Goal: Task Accomplishment & Management: Manage account settings

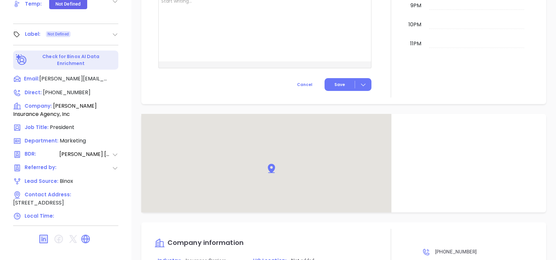
scroll to position [443, 0]
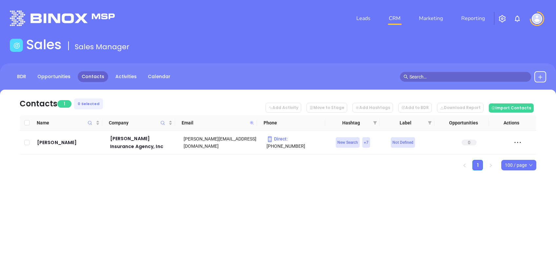
click at [252, 123] on icon at bounding box center [252, 123] width 4 height 4
paste input "ruttinsurance"
click at [253, 124] on icon at bounding box center [251, 122] width 5 height 5
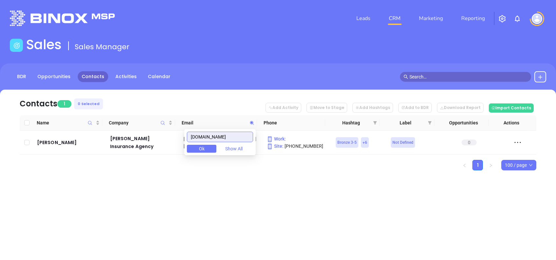
paste input "michaelinsuranceagency"
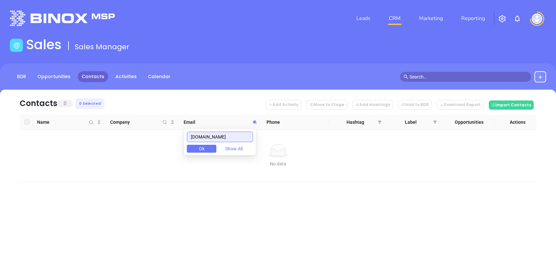
scroll to position [0, 5]
drag, startPoint x: 200, startPoint y: 135, endPoint x: 309, endPoint y: 126, distance: 109.5
click at [309, 126] on body "Leads CRM Marketing Reporting Financial Leads Leads Sales Sales Manager BDR Opp…" at bounding box center [278, 130] width 556 height 260
paste input "rogermyers"
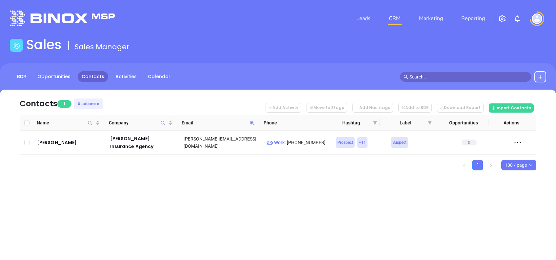
click at [251, 121] on icon at bounding box center [251, 122] width 5 height 5
paste input "blessinginsurance"
click at [253, 118] on span at bounding box center [252, 123] width 8 height 10
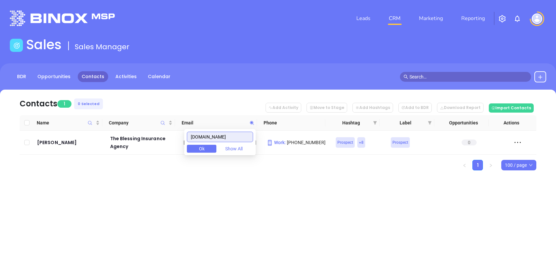
paste input "enders"
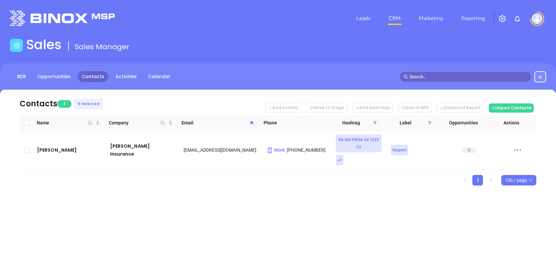
click at [252, 120] on icon at bounding box center [251, 122] width 5 height 5
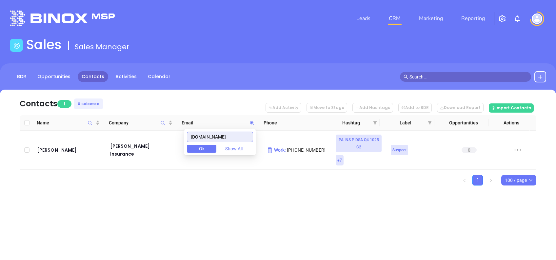
paste input "brattoninsuranceinc"
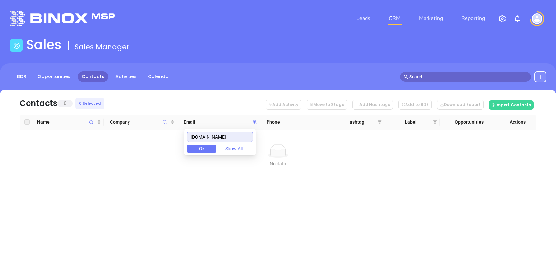
drag, startPoint x: 226, startPoint y: 136, endPoint x: 131, endPoint y: 136, distance: 95.4
click at [131, 136] on body "Leads CRM Marketing Reporting Financial Leads Leads Sales Sales Manager BDR Opp…" at bounding box center [278, 130] width 556 height 260
paste input "rogersnyderins"
drag, startPoint x: 212, startPoint y: 145, endPoint x: 145, endPoint y: 135, distance: 68.6
click at [146, 135] on body "Leads CRM Marketing Reporting Financial Leads Leads Sales Sales Manager BDR Opp…" at bounding box center [278, 130] width 556 height 260
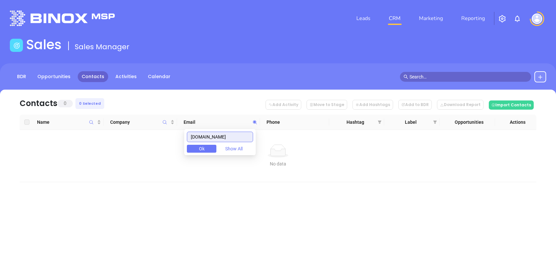
paste input "laurelhighlands"
drag, startPoint x: 248, startPoint y: 136, endPoint x: 101, endPoint y: 117, distance: 149.0
click at [111, 121] on body "Leads CRM Marketing Reporting Financial Leads Leads Sales Sales Manager BDR Opp…" at bounding box center [278, 130] width 556 height 260
paste input "aigltd"
drag, startPoint x: 230, startPoint y: 135, endPoint x: 161, endPoint y: 142, distance: 69.1
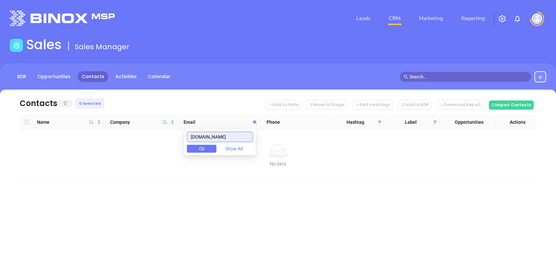
click at [161, 142] on body "Leads CRM Marketing Reporting Financial Leads Leads Sales Sales Manager BDR Opp…" at bounding box center [278, 130] width 556 height 260
paste input "contemporaryins"
click at [243, 129] on div "contemporaryins.com Ok Show All" at bounding box center [219, 142] width 71 height 26
drag, startPoint x: 246, startPoint y: 134, endPoint x: 128, endPoint y: 111, distance: 120.3
click at [128, 111] on body "Leads CRM Marketing Reporting Financial Leads Leads Sales Sales Manager BDR Opp…" at bounding box center [278, 130] width 556 height 260
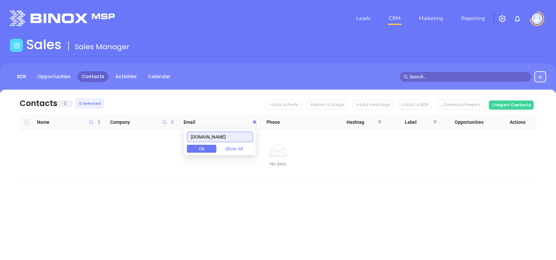
paste input "mgsinsurance"
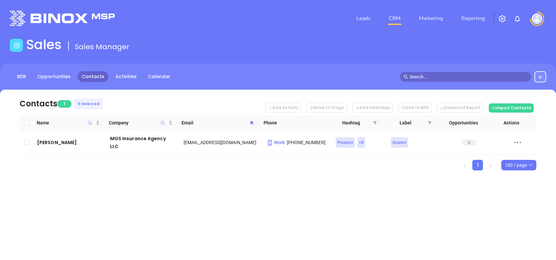
click at [254, 121] on span at bounding box center [252, 123] width 8 height 10
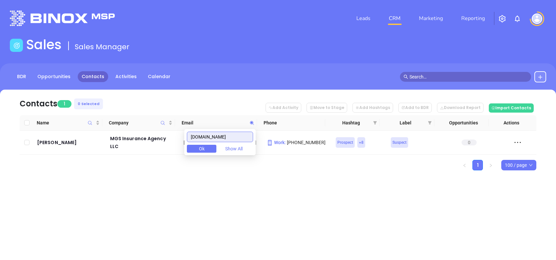
paste input "perfetto"
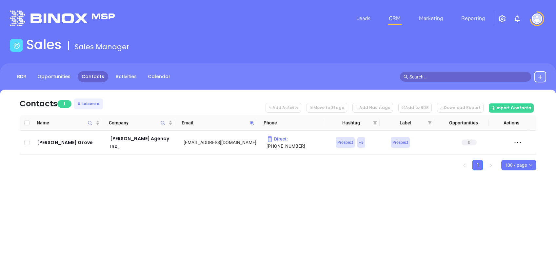
click at [249, 125] on span at bounding box center [252, 123] width 8 height 10
paste input "risquot"
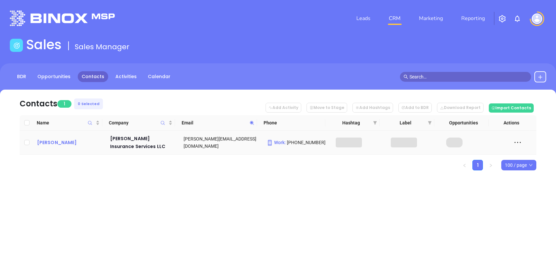
drag, startPoint x: 62, startPoint y: 146, endPoint x: 55, endPoint y: 140, distance: 9.5
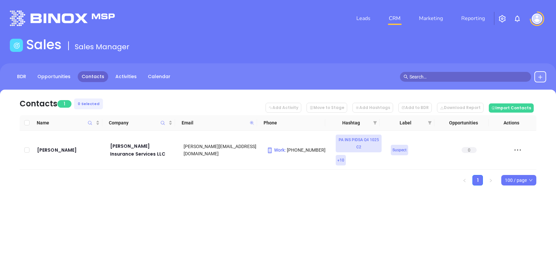
click at [252, 121] on icon at bounding box center [252, 123] width 4 height 4
paste input "eichinsuranc"
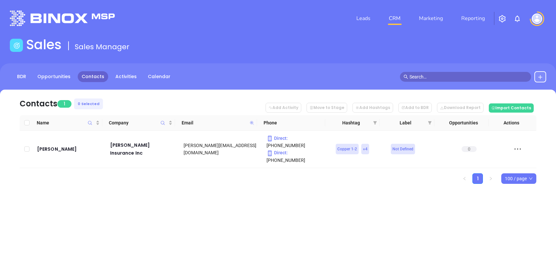
click at [252, 123] on icon at bounding box center [252, 123] width 4 height 4
paste input "crosskeysins"
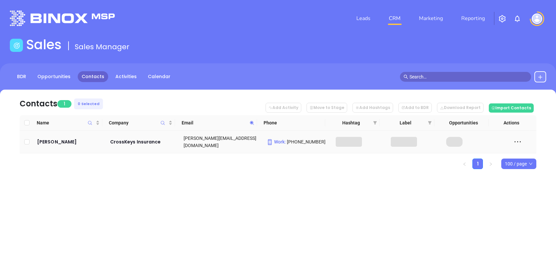
drag, startPoint x: 55, startPoint y: 140, endPoint x: 129, endPoint y: 20, distance: 140.9
click at [129, 20] on div at bounding box center [96, 17] width 181 height 15
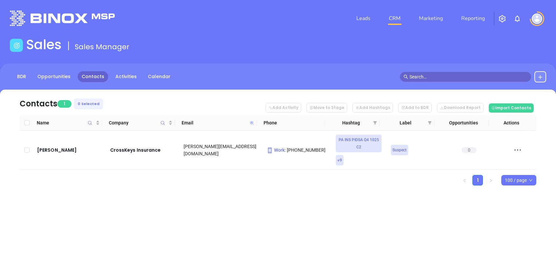
click at [253, 122] on icon at bounding box center [252, 123] width 4 height 4
paste input "overagenow"
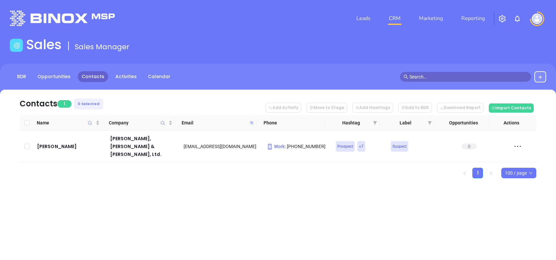
click at [252, 121] on icon at bounding box center [252, 123] width 4 height 4
paste input "lacherinsurance"
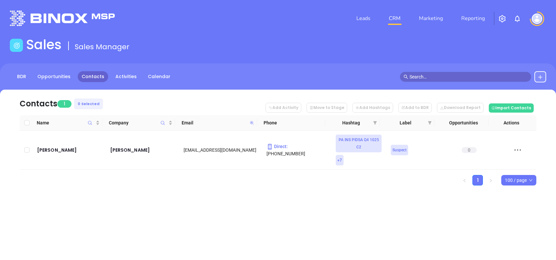
click at [252, 122] on icon at bounding box center [252, 123] width 4 height 4
paste input "ronblackagency"
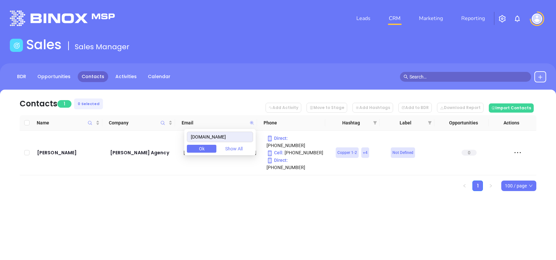
click at [252, 122] on icon at bounding box center [252, 123] width 4 height 4
drag, startPoint x: 252, startPoint y: 122, endPoint x: 272, endPoint y: 183, distance: 63.4
click at [272, 183] on div "Contacts 1 0 Selected Add Activity Move to Stage Add Hashtags Add to BDR Downlo…" at bounding box center [278, 151] width 556 height 124
click at [252, 125] on span at bounding box center [252, 123] width 8 height 10
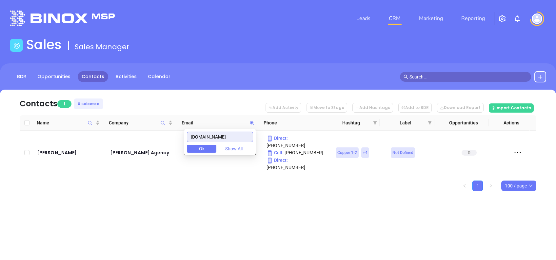
paste input "storti-insurance"
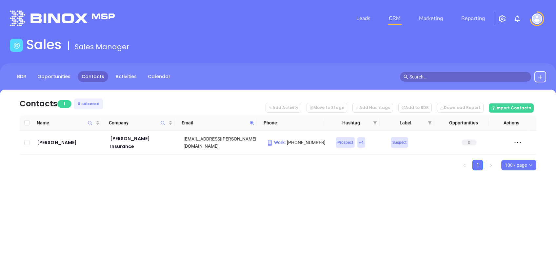
click at [253, 122] on icon at bounding box center [251, 122] width 5 height 5
paste input "mykish"
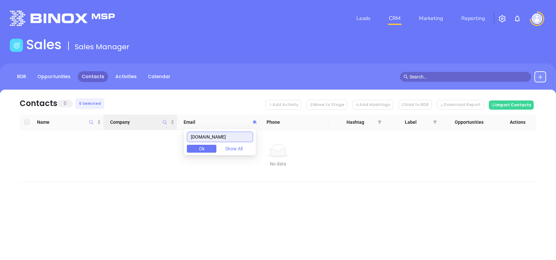
drag, startPoint x: 241, startPoint y: 140, endPoint x: 159, endPoint y: 126, distance: 82.4
click at [170, 129] on body "Leads CRM Marketing Reporting Financial Leads Leads Sales Sales Manager BDR Opp…" at bounding box center [278, 130] width 556 height 260
paste input "kathybarryagency"
drag, startPoint x: 246, startPoint y: 137, endPoint x: 129, endPoint y: 132, distance: 117.8
click at [129, 132] on body "Leads CRM Marketing Reporting Financial Leads Leads Sales Sales Manager BDR Opp…" at bounding box center [278, 130] width 556 height 260
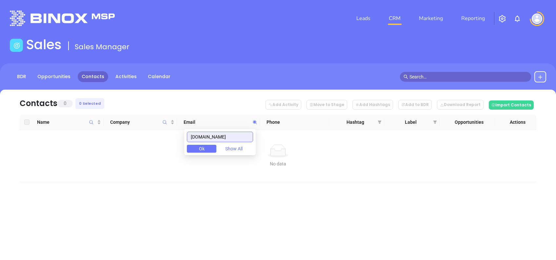
paste input "sesnyderinsurance"
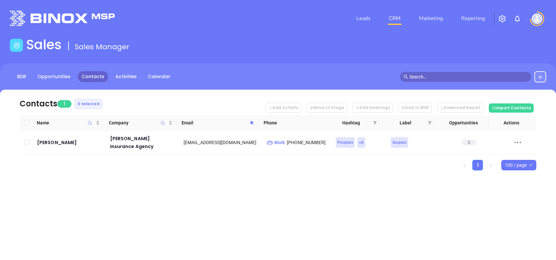
click at [254, 121] on span at bounding box center [252, 123] width 8 height 10
paste input "nsurancepeterson"
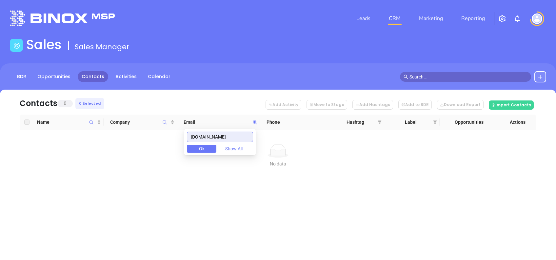
drag, startPoint x: 202, startPoint y: 134, endPoint x: 171, endPoint y: 138, distance: 30.8
click at [171, 138] on body "Leads CRM Marketing Reporting Financial Leads Leads Sales Sales Manager BDR Opp…" at bounding box center [278, 130] width 556 height 260
click at [246, 138] on input "nsurancepeterson.com" at bounding box center [220, 136] width 66 height 10
drag, startPoint x: 245, startPoint y: 137, endPoint x: 147, endPoint y: 123, distance: 98.9
click at [147, 123] on body "Leads CRM Marketing Reporting Financial Leads Leads Sales Sales Manager BDR Opp…" at bounding box center [278, 130] width 556 height 260
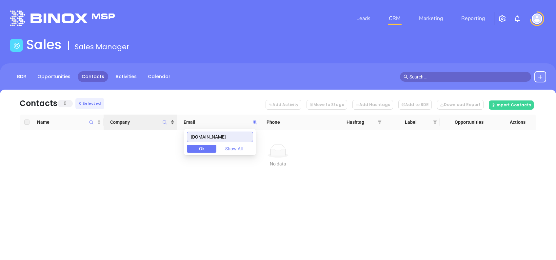
paste input "i"
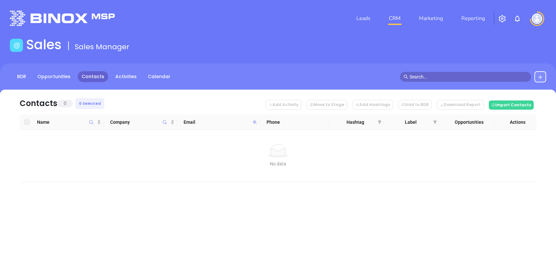
click at [255, 121] on icon at bounding box center [255, 122] width 4 height 4
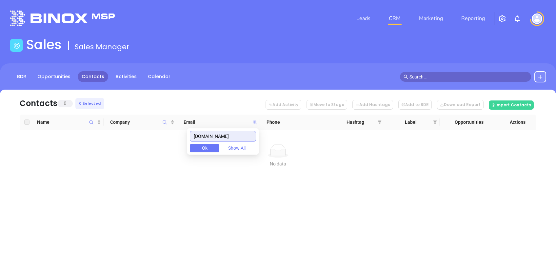
paste input "paistnoe"
drag, startPoint x: 231, startPoint y: 139, endPoint x: 140, endPoint y: 131, distance: 91.4
click at [144, 132] on body "Leads CRM Marketing Reporting Financial Leads Leads Sales Sales Manager BDR Opp…" at bounding box center [278, 130] width 556 height 260
paste input "jcoyleassociates"
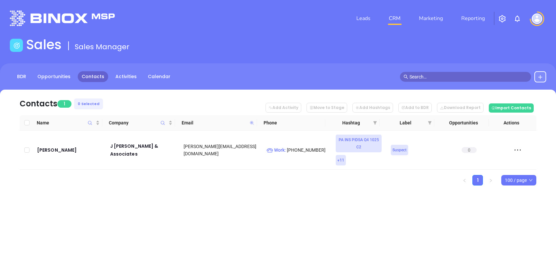
click at [252, 122] on icon at bounding box center [252, 123] width 4 height 4
paste input "mchughinsurancegroup"
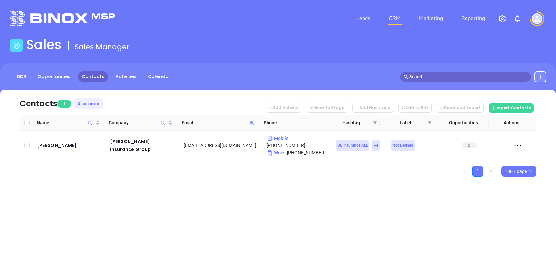
click at [251, 127] on span at bounding box center [252, 123] width 8 height 10
paste input "balsins"
click at [252, 119] on span at bounding box center [252, 123] width 8 height 10
paste input "galleninsurance"
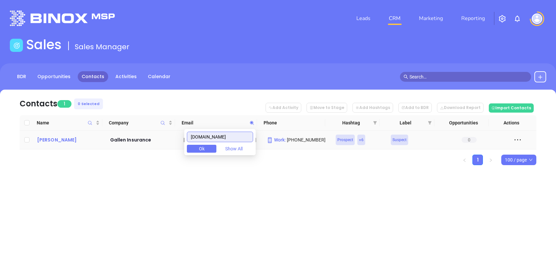
type input "galleninsurance.com"
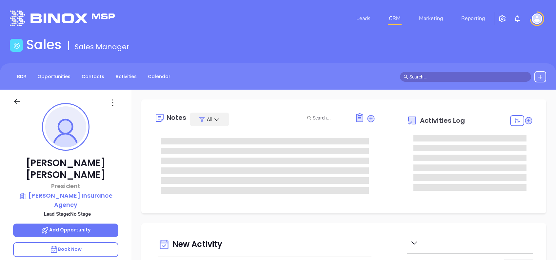
type input "[DATE]"
type input "Alejandra Lara"
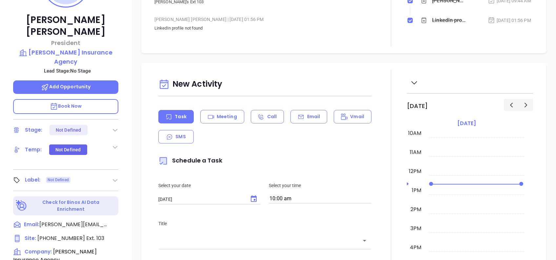
scroll to position [0, 0]
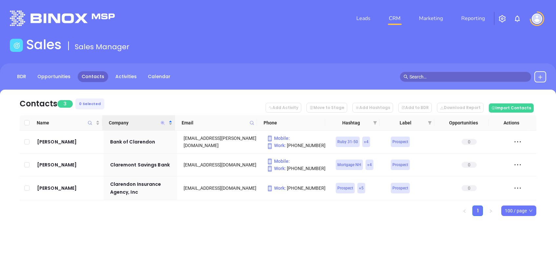
click at [162, 122] on icon "Company" at bounding box center [163, 123] width 4 height 4
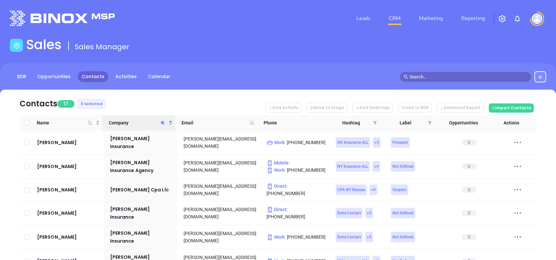
click at [188, 96] on nav "Contacts 17 0 Selected Add Activity Move to Stage Add Hashtags Add to BDR Downl…" at bounding box center [278, 102] width 517 height 26
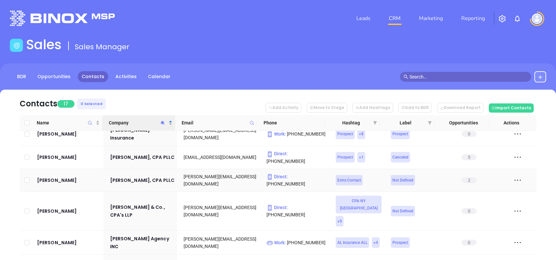
scroll to position [191, 0]
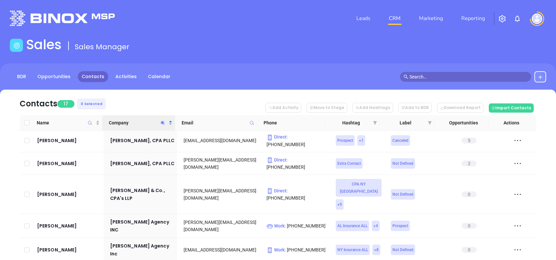
click at [162, 124] on icon "Company" at bounding box center [162, 122] width 5 height 5
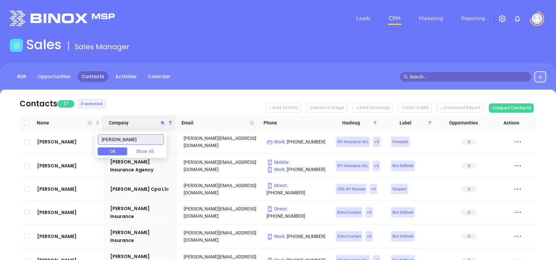
scroll to position [0, 0]
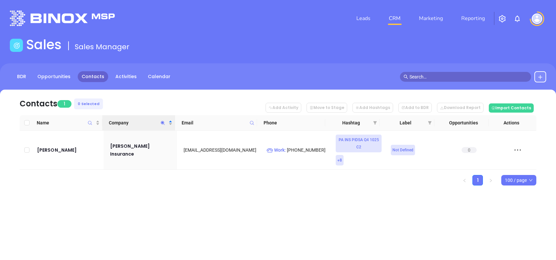
click at [291, 199] on div "Contacts 1 0 Selected Add Activity Move to Stage Add Hashtags Add to BDR Downlo…" at bounding box center [278, 148] width 556 height 119
click at [162, 123] on icon "Company" at bounding box center [162, 122] width 5 height 5
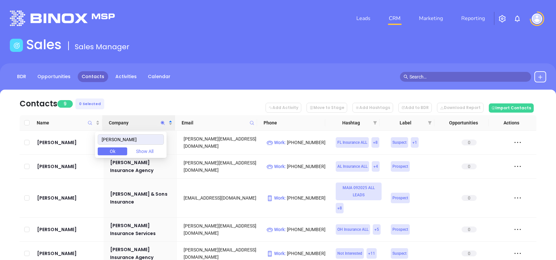
click at [152, 100] on nav "Contacts 9 0 Selected Add Activity Move to Stage Add Hashtags Add to BDR Downlo…" at bounding box center [278, 102] width 517 height 26
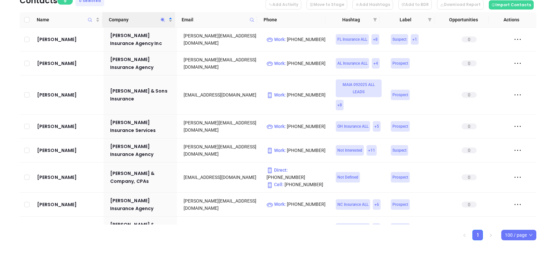
scroll to position [106, 0]
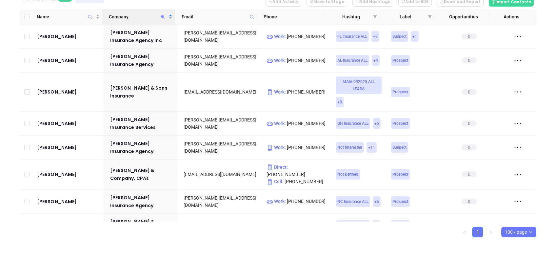
click at [163, 13] on span "Company" at bounding box center [163, 16] width 8 height 15
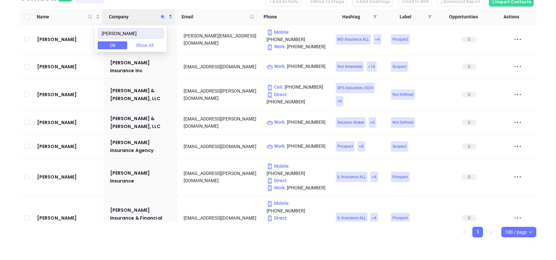
click at [0, 94] on html "Leads CRM Marketing Reporting Financial Leads Leads Sales Sales Manager BDR Opp…" at bounding box center [278, 24] width 556 height 260
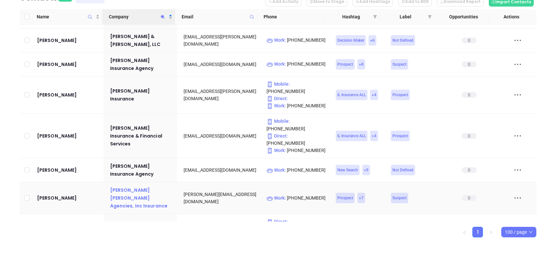
scroll to position [0, 0]
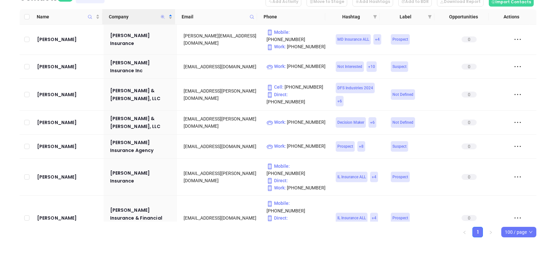
click at [163, 16] on icon "Company" at bounding box center [163, 17] width 4 height 4
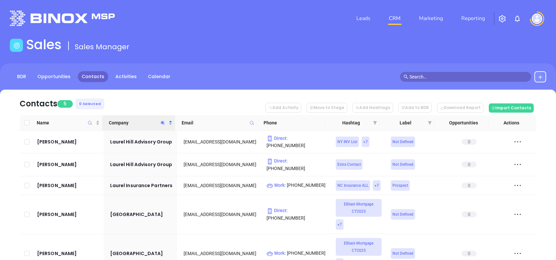
click at [161, 97] on nav "Contacts 5 0 Selected Add Activity Move to Stage Add Hashtags Add to BDR Downlo…" at bounding box center [278, 102] width 517 height 26
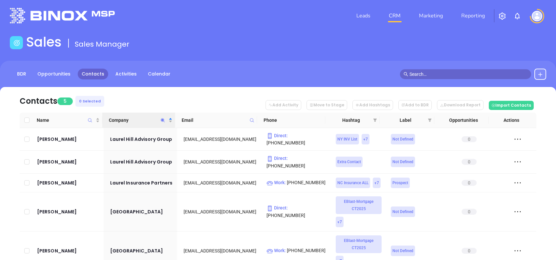
scroll to position [43, 0]
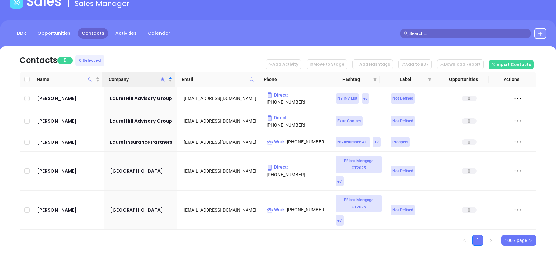
click at [163, 76] on span "Company" at bounding box center [163, 79] width 8 height 15
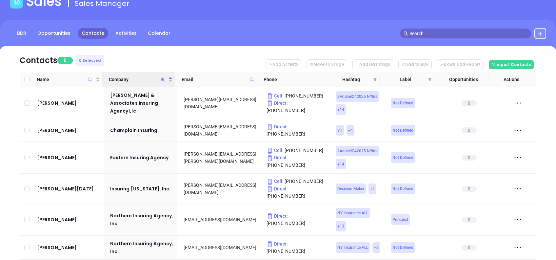
click at [190, 48] on nav "Contacts 6 0 Selected Add Activity Move to Stage Add Hashtags Add to BDR Downlo…" at bounding box center [278, 59] width 517 height 26
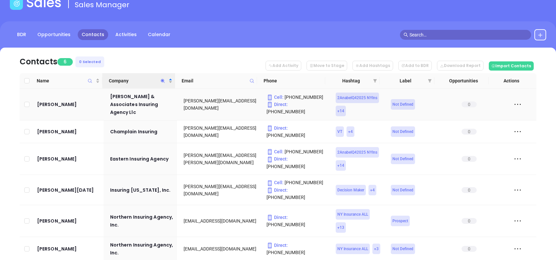
scroll to position [70, 0]
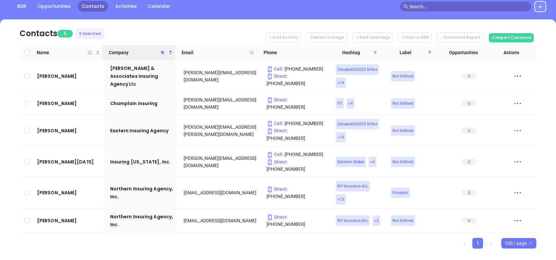
click at [163, 52] on icon "Company" at bounding box center [163, 52] width 4 height 4
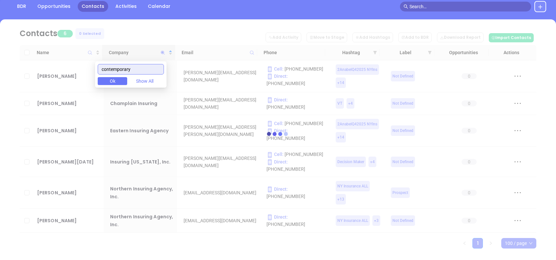
type input "contemporary"
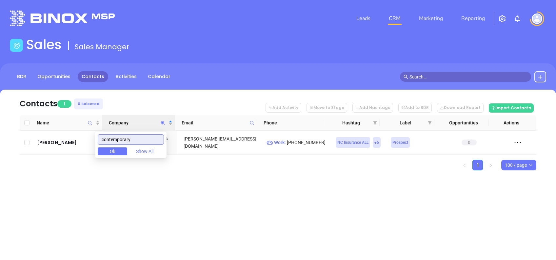
scroll to position [0, 0]
click at [158, 196] on div "Leads CRM Marketing Reporting Financial Leads Leads Sales Sales Manager BDR Opp…" at bounding box center [278, 130] width 556 height 260
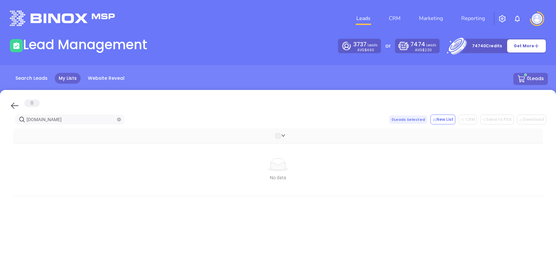
click at [15, 102] on icon at bounding box center [15, 106] width 10 height 10
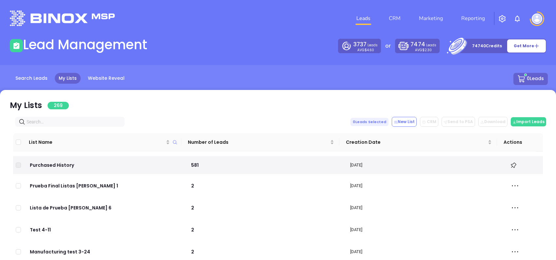
click at [66, 119] on input "text" at bounding box center [71, 121] width 89 height 7
paste input "[DOMAIN_NAME]"
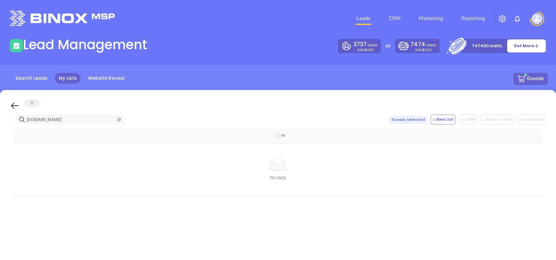
type input "[DOMAIN_NAME]"
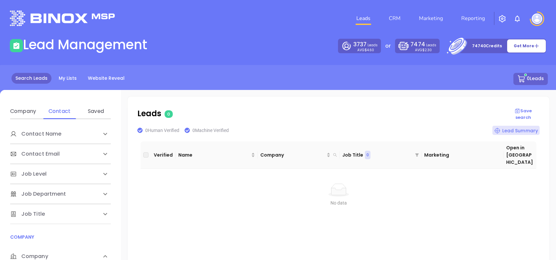
scroll to position [87, 0]
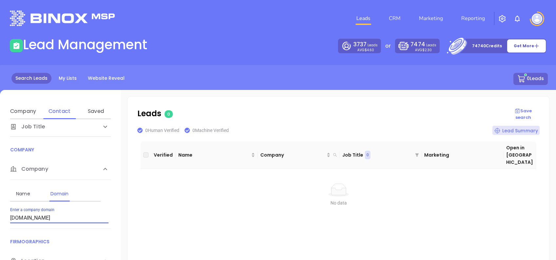
drag, startPoint x: 64, startPoint y: 219, endPoint x: 0, endPoint y: 222, distance: 63.7
click at [0, 224] on html "Leads CRM Marketing Reporting Financial Leads Leads Lead Management 3737 Leads …" at bounding box center [278, 130] width 556 height 260
type input "[DOMAIN_NAME]"
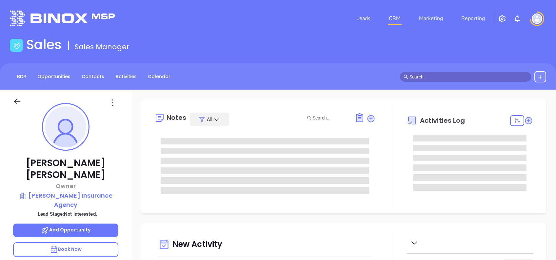
type input "[DATE]"
type input "[PERSON_NAME]"
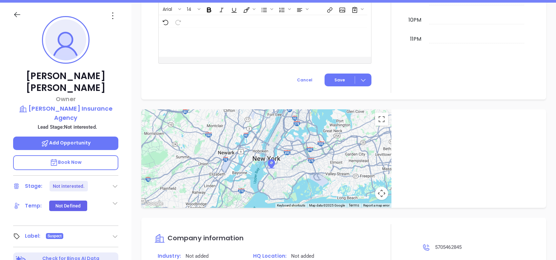
scroll to position [26, 0]
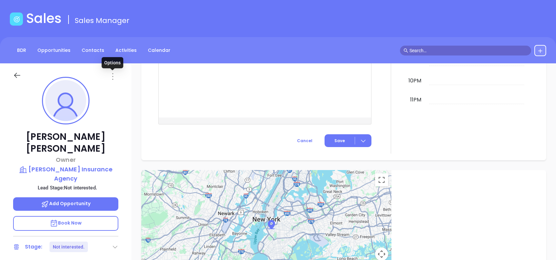
click at [112, 73] on icon at bounding box center [112, 76] width 1 height 7
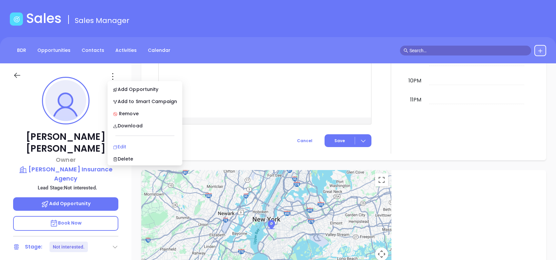
click at [128, 142] on li "Edit" at bounding box center [145, 147] width 72 height 14
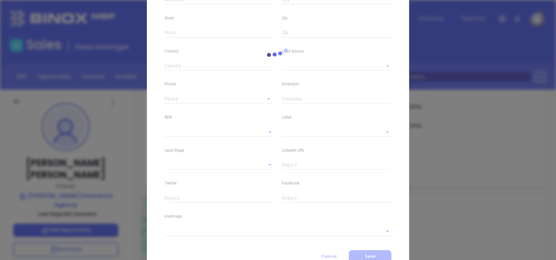
type input "Roger"
type input "Myers"
type input "roger@rogermyersagency.com"
type input "Owner"
type input "1"
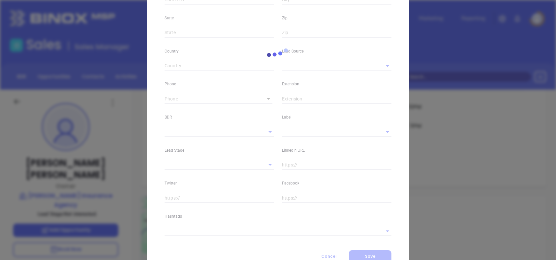
type input "www.linkedin.com/in/roger-myers-9a619241"
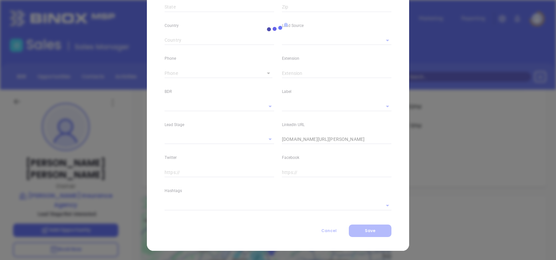
type input "Marketing"
type input "Other"
type input "[PERSON_NAME]"
type input "Not interested."
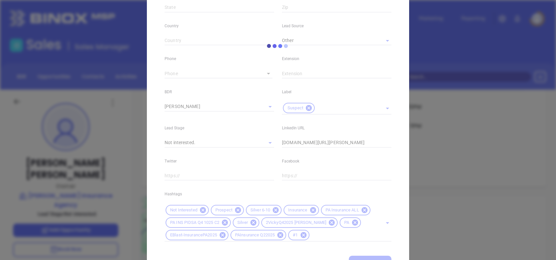
scroll to position [0, 0]
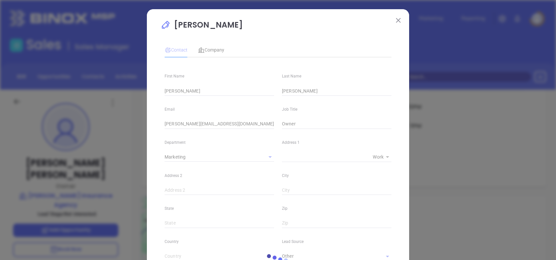
type input "(570) 546-2845"
type input "1"
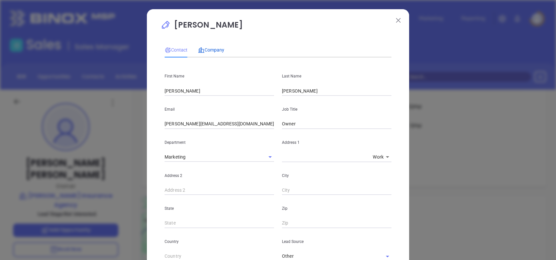
click at [207, 51] on span "Company" at bounding box center [211, 49] width 26 height 5
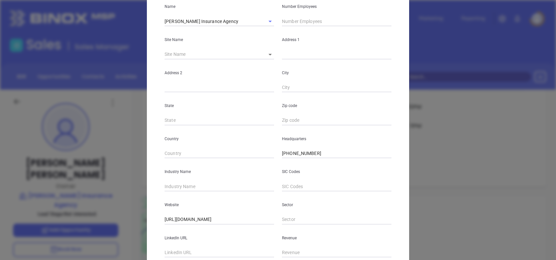
scroll to position [116, 0]
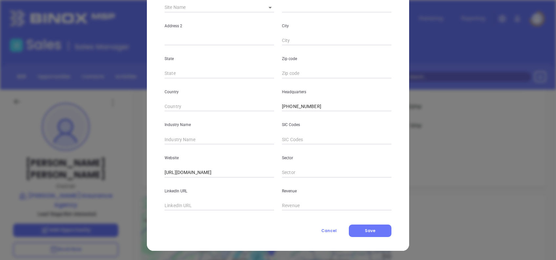
click at [191, 138] on input "text" at bounding box center [219, 139] width 109 height 10
type input "Insurance"
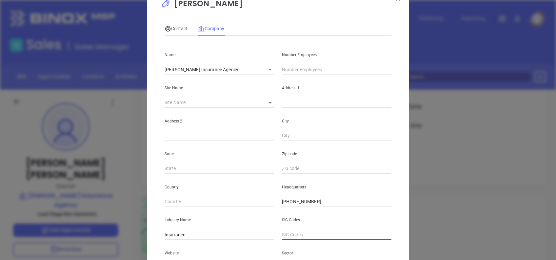
scroll to position [0, 0]
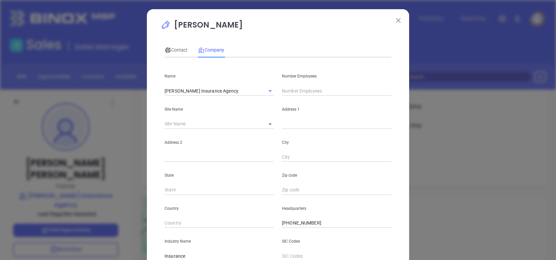
click at [309, 89] on input "text" at bounding box center [336, 91] width 109 height 10
click at [293, 89] on input "text" at bounding box center [336, 91] width 109 height 10
type input "6"
click at [305, 42] on div "Contact Company First Name Roger Last Name Myers Email roger@rogermyersagency.c…" at bounding box center [278, 182] width 227 height 287
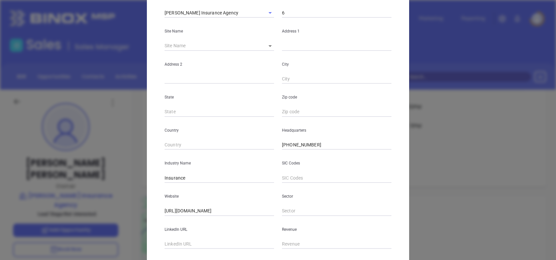
scroll to position [116, 0]
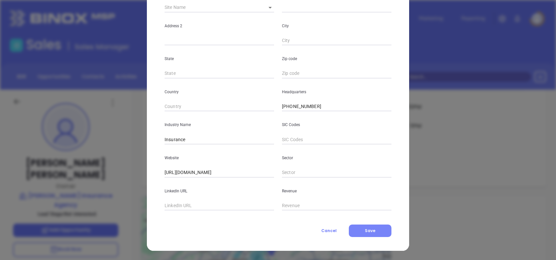
click at [367, 233] on span "Save" at bounding box center [370, 230] width 10 height 6
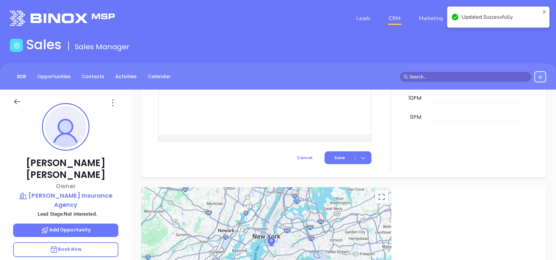
scroll to position [414, 0]
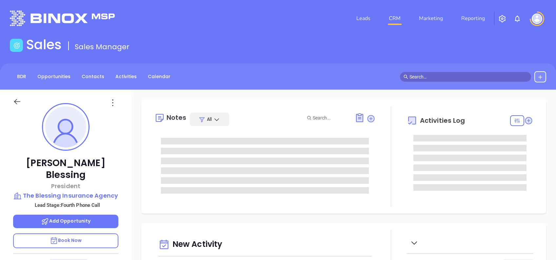
type input "[DATE]"
type input "[PERSON_NAME]"
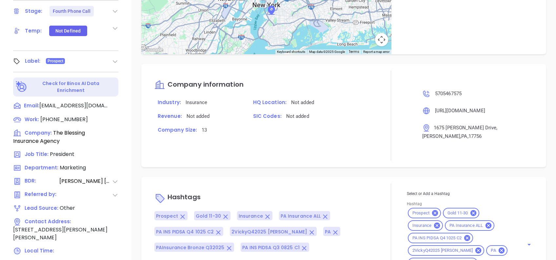
scroll to position [288, 0]
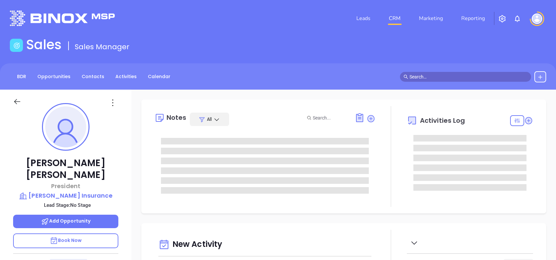
type input "[DATE]"
type input "[PERSON_NAME]"
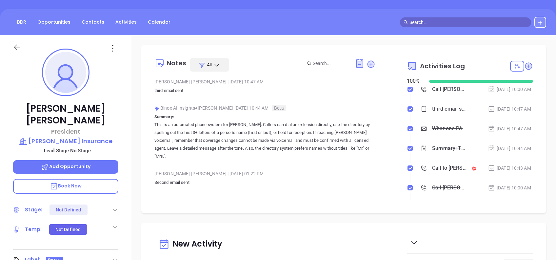
scroll to position [0, 0]
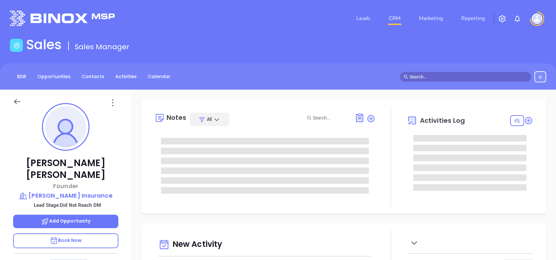
type input "10/08/2025"
type input "Alejandra Lara"
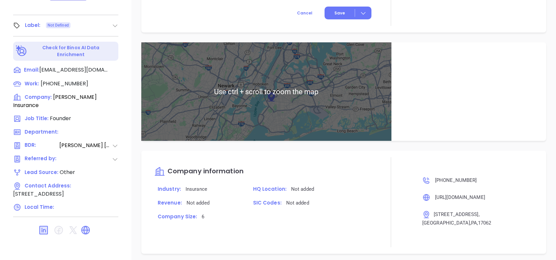
scroll to position [437, 0]
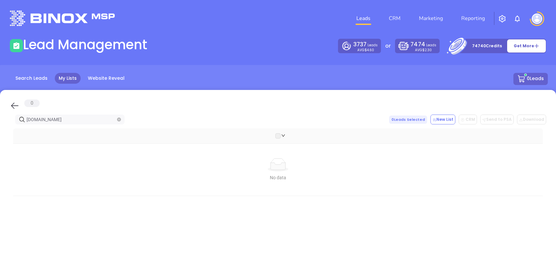
click at [11, 105] on icon at bounding box center [15, 106] width 10 height 10
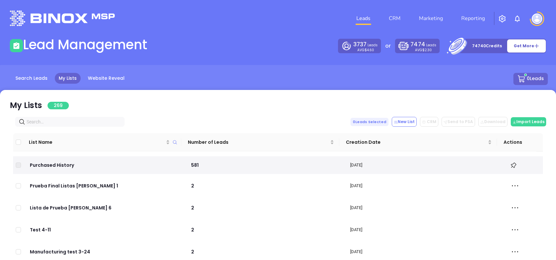
click at [74, 121] on input "text" at bounding box center [71, 121] width 89 height 7
paste input "[DOMAIN_NAME]"
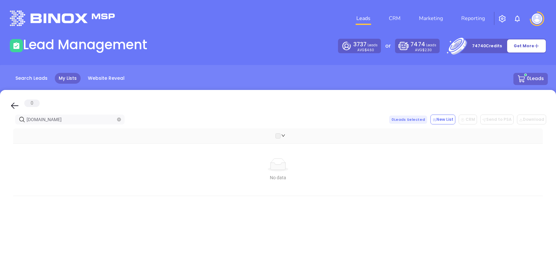
type input "[DOMAIN_NAME]"
drag, startPoint x: 11, startPoint y: 102, endPoint x: 26, endPoint y: 111, distance: 17.6
click at [11, 103] on icon at bounding box center [15, 106] width 10 height 10
click at [24, 106] on div "0" at bounding box center [31, 103] width 15 height 8
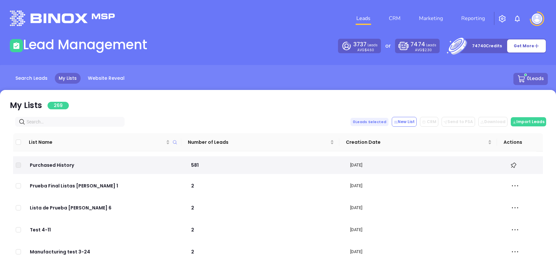
click at [52, 128] on div "List Name Number of Leads Creation Date Actions Purchased History 581 [DATE] Pr…" at bounding box center [278, 237] width 536 height 220
click at [51, 121] on input "text" at bounding box center [71, 121] width 89 height 7
paste input "laurelhighlandsins.com"
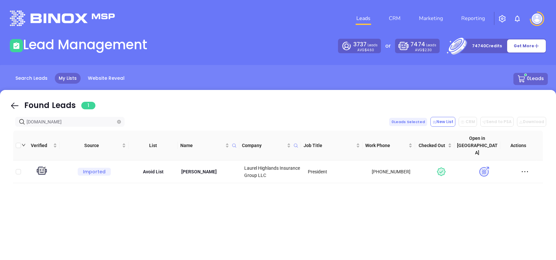
type input "laurelhighlandsins.com"
drag, startPoint x: 16, startPoint y: 101, endPoint x: 72, endPoint y: 125, distance: 61.5
click at [16, 101] on icon at bounding box center [15, 106] width 10 height 10
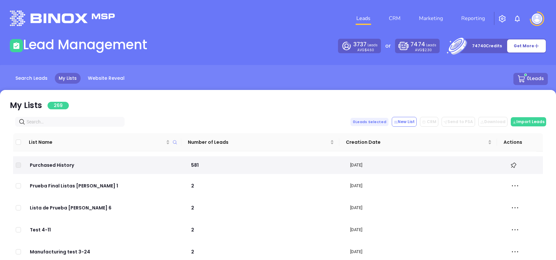
click at [78, 125] on input "text" at bounding box center [71, 121] width 89 height 7
paste input "[DOMAIN_NAME]"
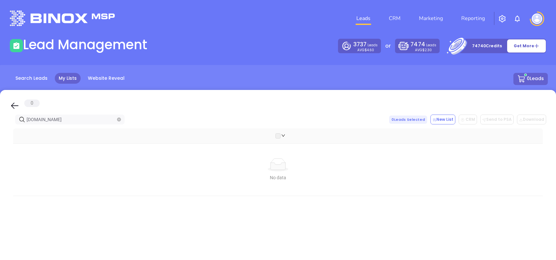
type input "[DOMAIN_NAME]"
click at [10, 105] on icon at bounding box center [15, 106] width 10 height 10
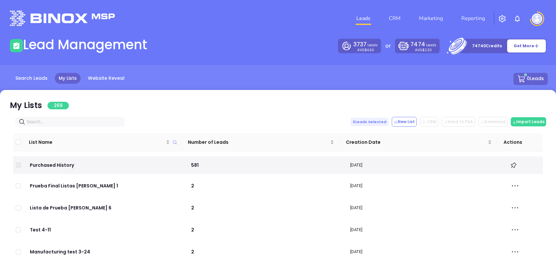
click at [48, 118] on span at bounding box center [69, 122] width 109 height 10
paste input "contemporaryins.com"
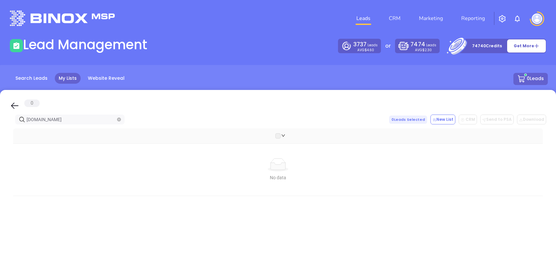
type input "contemporaryins.com"
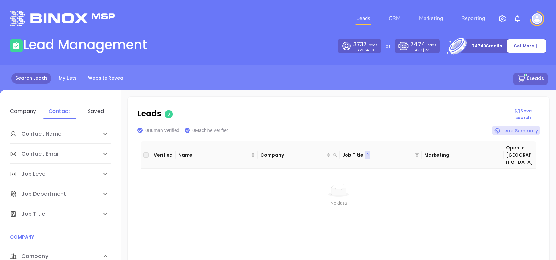
scroll to position [87, 0]
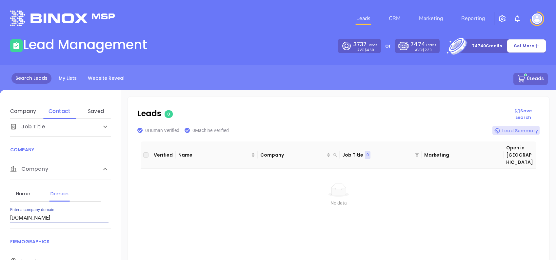
drag, startPoint x: 88, startPoint y: 215, endPoint x: 0, endPoint y: 216, distance: 88.2
click at [0, 216] on html "Leads CRM Marketing Reporting Financial Leads Leads Lead Management 3737 Leads …" at bounding box center [278, 130] width 556 height 260
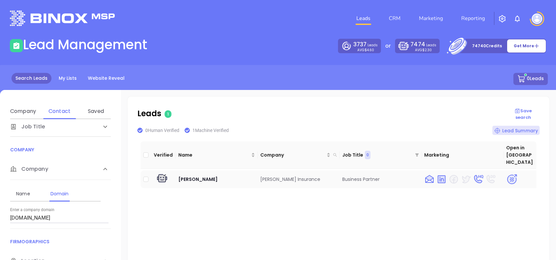
click at [507, 173] on img at bounding box center [511, 178] width 11 height 11
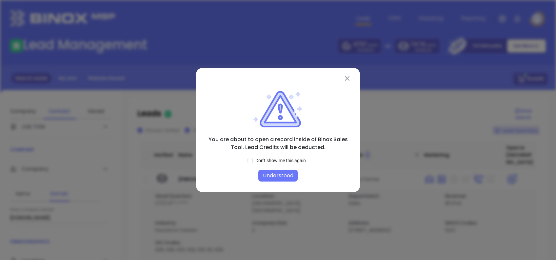
click at [275, 176] on button "Understood" at bounding box center [277, 175] width 39 height 12
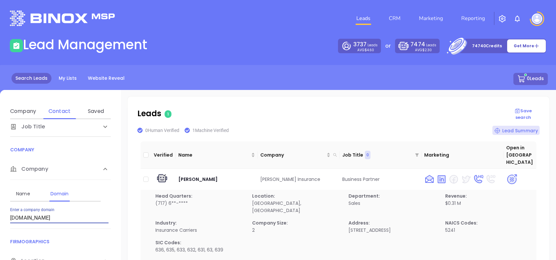
drag, startPoint x: 62, startPoint y: 215, endPoint x: -2, endPoint y: 225, distance: 64.7
click at [0, 225] on html "Leads CRM Marketing Reporting Financial Leads Leads Lead Management 3737 Leads …" at bounding box center [278, 130] width 556 height 260
paste input "aigltd"
type input "aigltd.com"
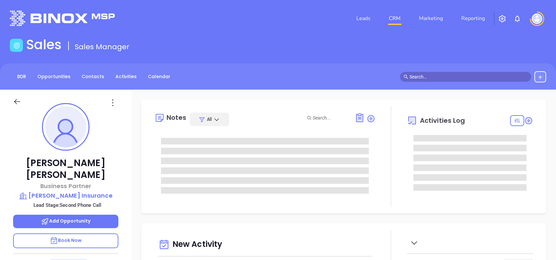
type input "[DATE]"
type input "[PERSON_NAME]"
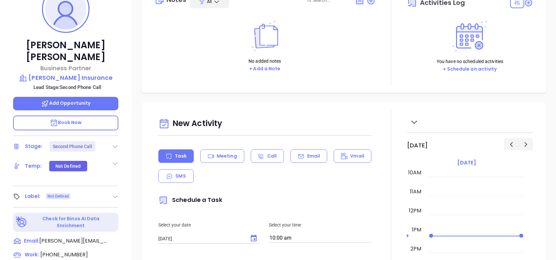
scroll to position [131, 0]
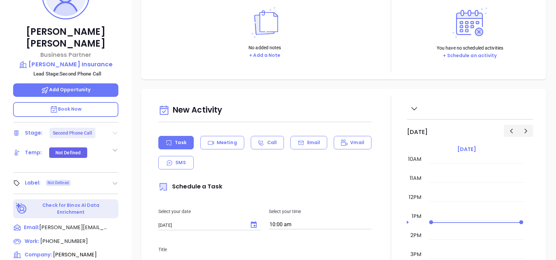
click at [114, 132] on icon at bounding box center [115, 133] width 5 height 3
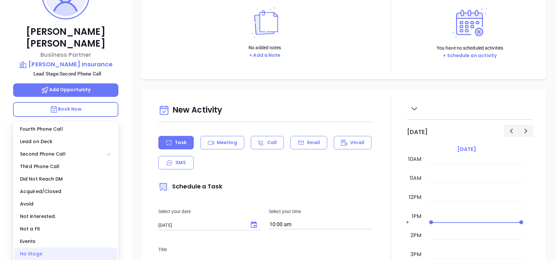
click at [45, 249] on div "No Stage" at bounding box center [65, 253] width 103 height 12
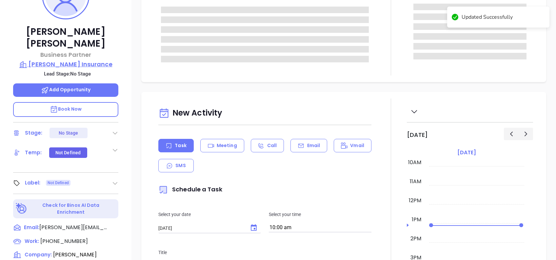
click at [97, 60] on p "Roger Snyder Insurance" at bounding box center [65, 64] width 105 height 9
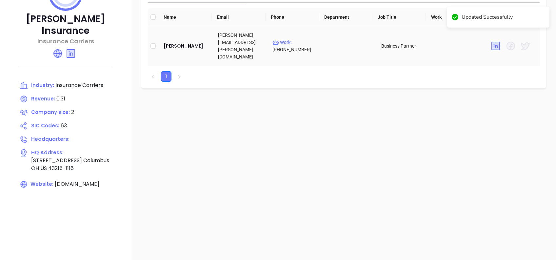
click at [176, 27] on td "Cindy Bailey-benner" at bounding box center [185, 46] width 54 height 40
click at [184, 42] on div "Cindy Bailey-benner" at bounding box center [186, 46] width 44 height 8
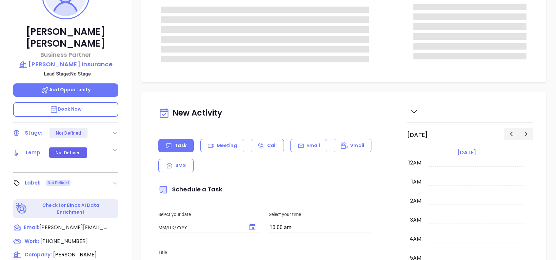
type input "[DATE]"
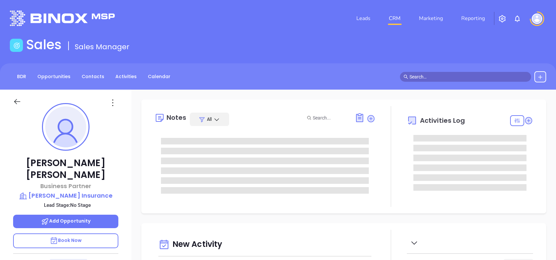
click at [110, 103] on icon at bounding box center [113, 102] width 10 height 10
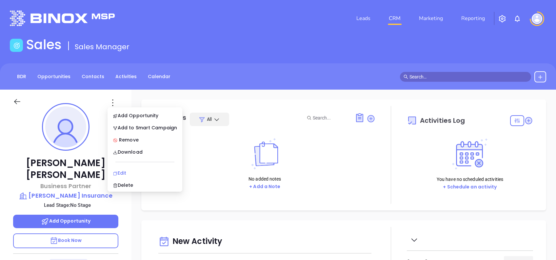
click at [136, 172] on div "Edit" at bounding box center [145, 172] width 64 height 7
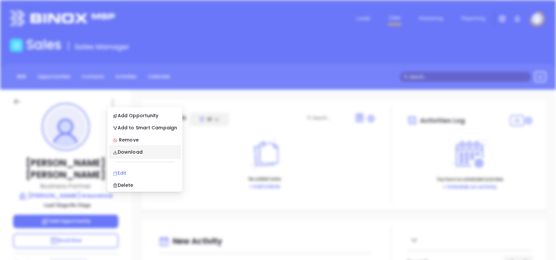
type input "[PERSON_NAME]"
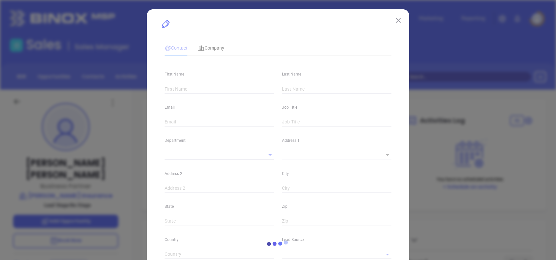
type input "Cindy"
type input "Bailey-benner"
type input "cindy.bailey-benner@rogersnyderins.com"
type input "Business Partner"
type input "1"
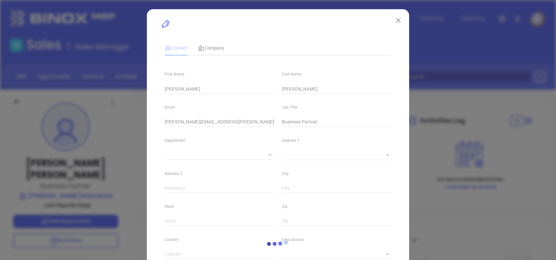
type input "linkedin.com/in/cindy-lee-bailey-benner-010990160"
type input "Marketing"
type input "Website Reveal"
type input "undefined undefined"
type input "(717) 694-3841"
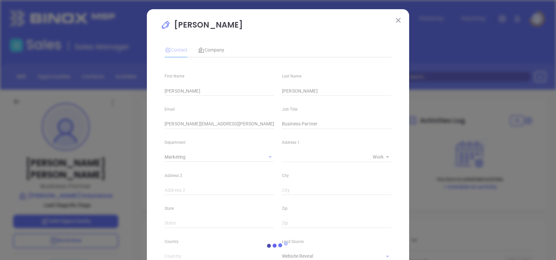
type input "1"
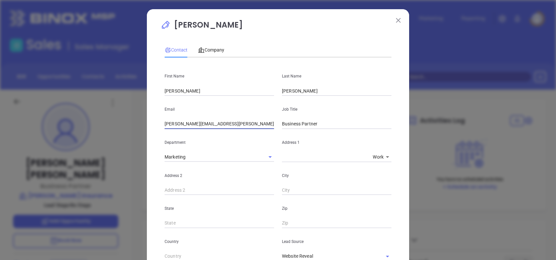
drag, startPoint x: 254, startPoint y: 126, endPoint x: 131, endPoint y: 110, distance: 124.5
click at [129, 113] on div "Cindy Bailey-benner Contact Company First Name Cindy Last Name Bailey-benner Em…" at bounding box center [278, 130] width 556 height 260
paste input "cindy"
click at [165, 121] on input "cindy@rogersnyderins.com" at bounding box center [219, 124] width 109 height 10
type input "cindy@rogersnyderins.com"
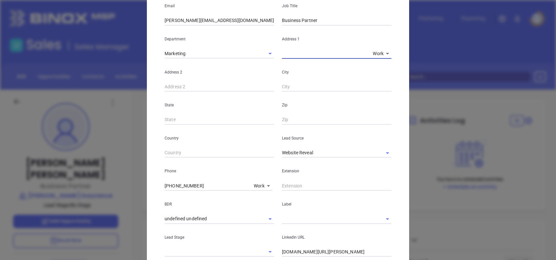
scroll to position [131, 0]
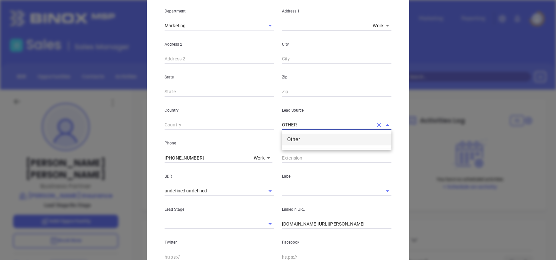
click at [294, 141] on li "Other" at bounding box center [336, 139] width 109 height 12
type input "Other"
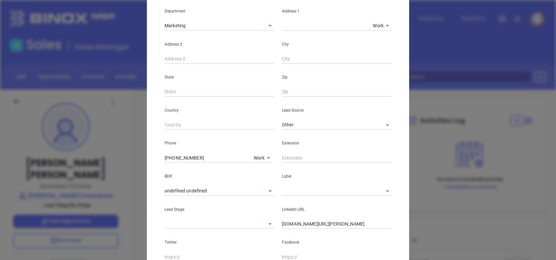
click at [211, 156] on input "(717) 694-3841" at bounding box center [208, 158] width 87 height 10
paste input "text"
type input "(717) 694-3841"
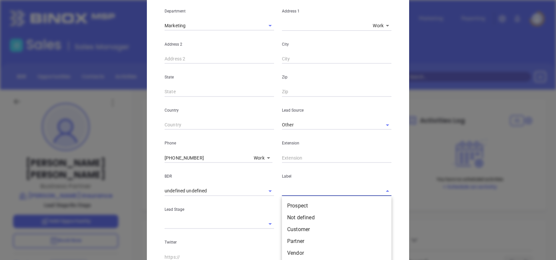
click at [312, 191] on input "text" at bounding box center [327, 191] width 91 height 10
click at [312, 204] on li "Prospect" at bounding box center [336, 206] width 109 height 12
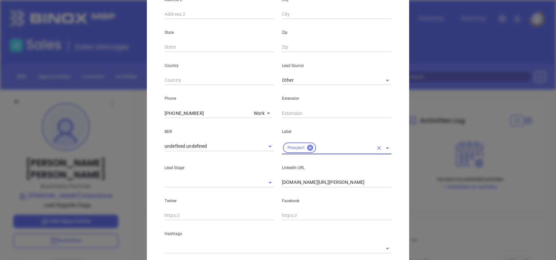
scroll to position [219, 0]
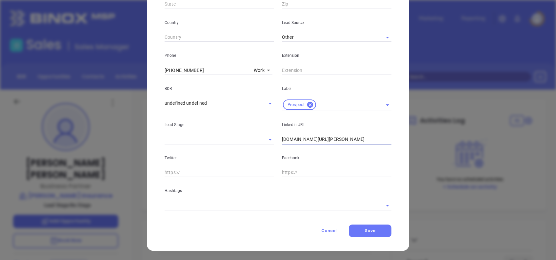
click at [341, 139] on input "linkedin.com/in/cindy-lee-bailey-benner-010990160" at bounding box center [336, 139] width 109 height 10
paste input "www.linkedin.com/in/cindy-lee-bailey-benner-010990160/"
type input "www.linkedin.com/in/cindy-lee-bailey-benner-010990160/"
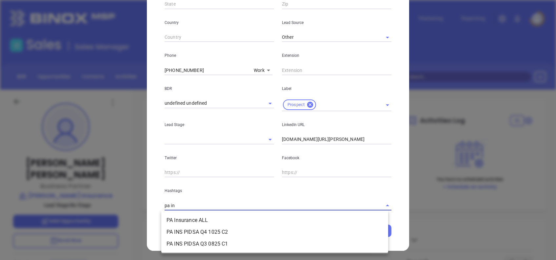
type input "pa ins"
click at [234, 215] on li "PA Insurance ALL" at bounding box center [274, 220] width 227 height 12
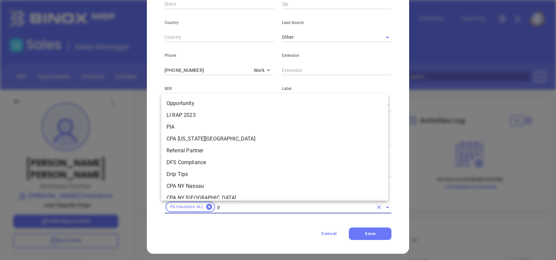
type input "pa"
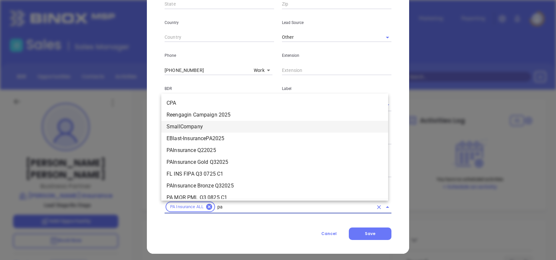
scroll to position [471, 0]
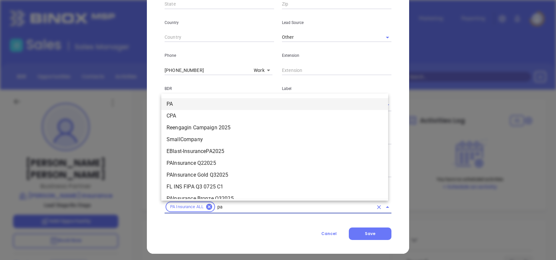
click at [173, 104] on li "PA" at bounding box center [274, 104] width 227 height 12
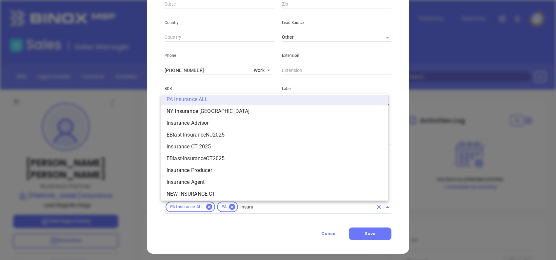
scroll to position [441, 0]
type input "insurance"
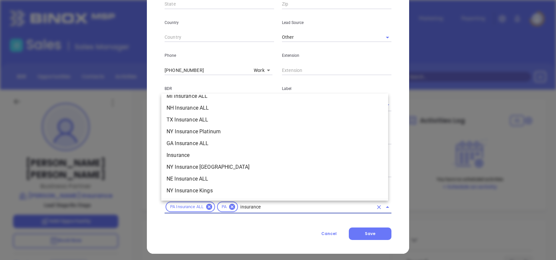
scroll to position [222, 0]
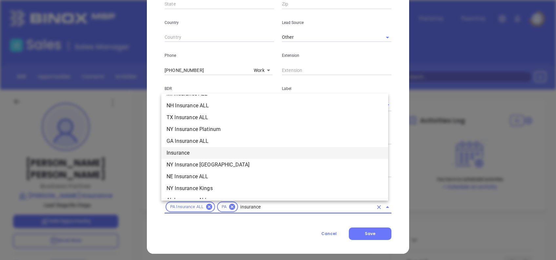
click at [207, 149] on li "Insurance" at bounding box center [274, 153] width 227 height 12
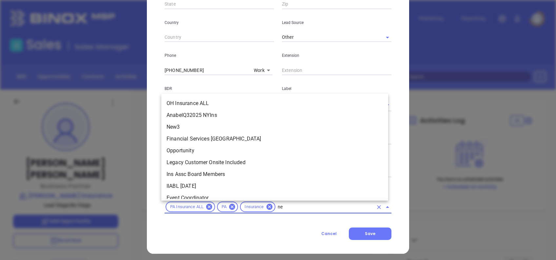
scroll to position [0, 0]
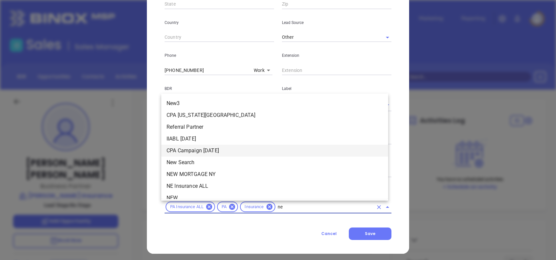
type input "new"
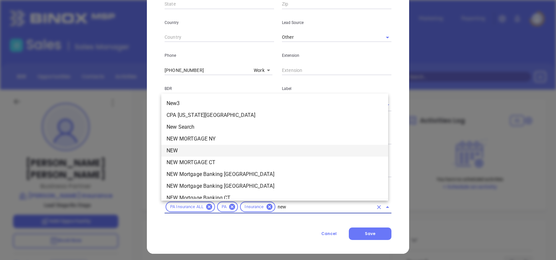
click at [219, 154] on li "NEW" at bounding box center [274, 151] width 227 height 12
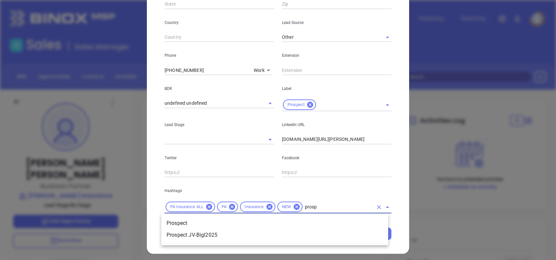
type input "prospe"
click at [207, 221] on li "Prospect" at bounding box center [274, 223] width 227 height 12
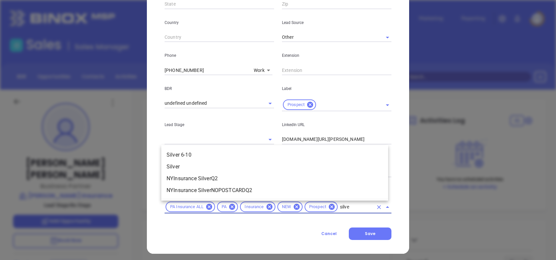
type input "silver"
click at [222, 152] on li "Silver 6-10" at bounding box center [274, 155] width 227 height 12
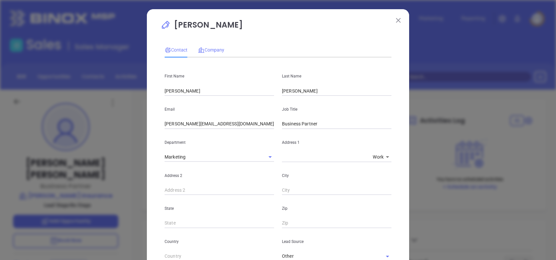
click at [207, 53] on div "Company" at bounding box center [211, 49] width 26 height 15
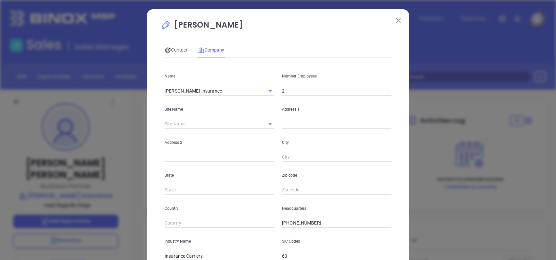
click at [298, 94] on input "2" at bounding box center [336, 91] width 109 height 10
click at [285, 95] on input "2" at bounding box center [336, 91] width 109 height 10
type input "5"
click at [294, 122] on input "text" at bounding box center [336, 124] width 109 height 10
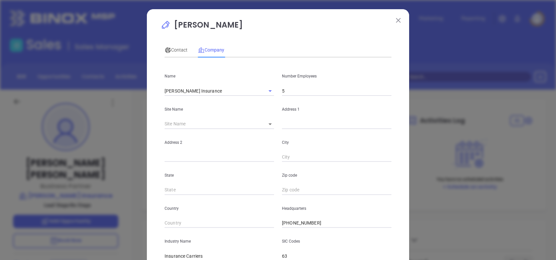
click at [286, 116] on div "Address 1" at bounding box center [336, 112] width 117 height 33
click at [292, 123] on input "text" at bounding box center [336, 124] width 109 height 10
paste input "129 Market St, Richfield, Pennsylvania 17086"
drag, startPoint x: 360, startPoint y: 121, endPoint x: 393, endPoint y: 122, distance: 33.8
click at [393, 122] on div "Cindy Bailey-benner Contact Company First Name Cindy Last Name Bailey-benner Em…" at bounding box center [278, 188] width 262 height 358
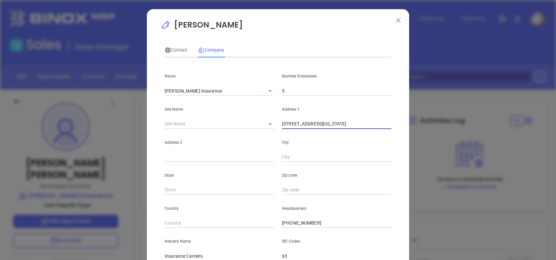
type input "129 Market St, Richfield, Pennsylvania"
click at [317, 192] on input "text" at bounding box center [336, 190] width 109 height 10
paste input "17086"
type input "17086"
drag, startPoint x: 327, startPoint y: 122, endPoint x: 463, endPoint y: 135, distance: 136.0
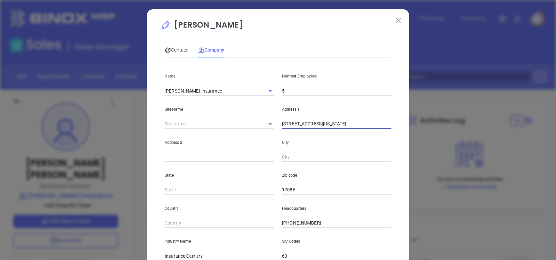
click at [452, 134] on div "Cindy Bailey-benner Contact Company First Name Cindy Last Name Bailey-benner Em…" at bounding box center [278, 130] width 556 height 260
type input "129 Market St,"
click at [292, 159] on input "text" at bounding box center [336, 157] width 109 height 10
paste input "Richfield"
type input "Richfield"
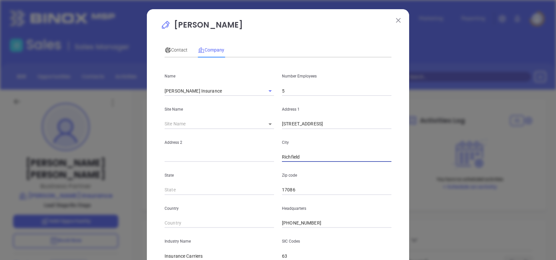
click at [325, 124] on input "129 Market St," at bounding box center [336, 124] width 109 height 10
type input "129 Market St"
type input "PA"
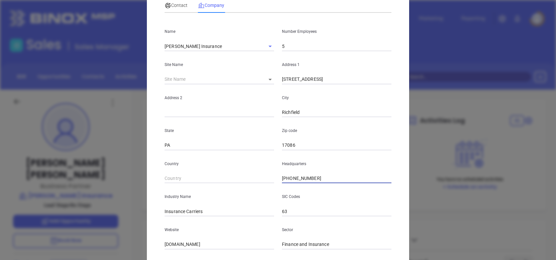
scroll to position [116, 0]
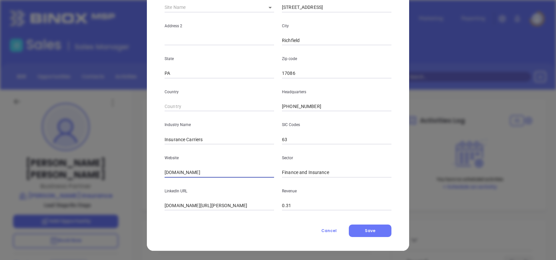
click at [210, 168] on input "rogersnyderins.com" at bounding box center [219, 173] width 109 height 10
paste input "https://rogersnyderins.com/"
type input "https://rogersnyderins.com/"
click at [235, 175] on input "https://rogersnyderins.com/" at bounding box center [219, 173] width 109 height 10
drag, startPoint x: 266, startPoint y: 207, endPoint x: 88, endPoint y: 184, distance: 179.5
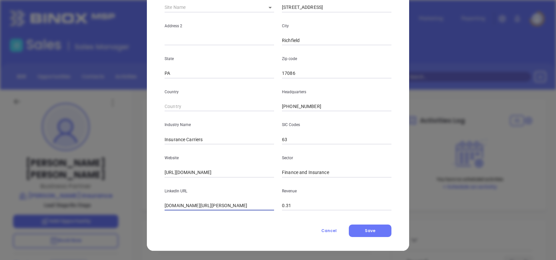
click at [89, 184] on div "Cindy Bailey-benner Contact Company First Name Cindy Last Name Bailey-benner Em…" at bounding box center [278, 130] width 556 height 260
paste input "www.linkedin.com/company/roger-snyder-insurance/"
type input "www.linkedin.com/company/roger-snyder-insurance/"
click at [371, 229] on span "Save" at bounding box center [370, 230] width 10 height 6
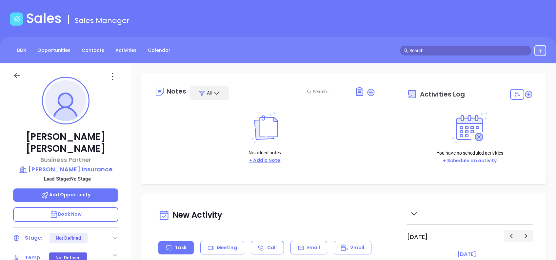
click at [274, 160] on button "+ Add a Note" at bounding box center [264, 160] width 35 height 8
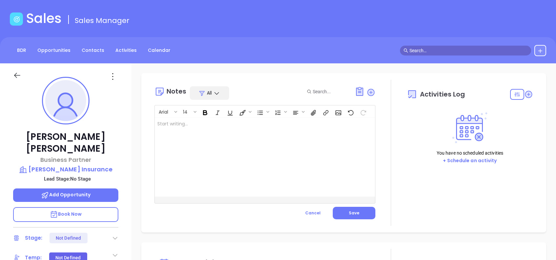
click at [274, 161] on div at bounding box center [257, 157] width 205 height 79
click at [354, 212] on span "Save" at bounding box center [354, 213] width 10 height 6
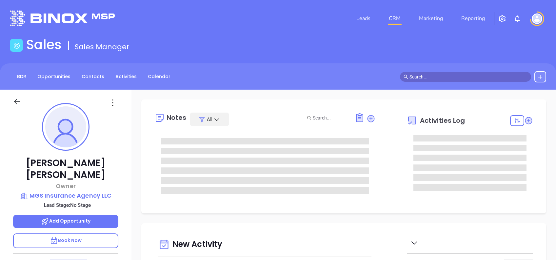
type input "[DATE]"
type input "[PERSON_NAME]"
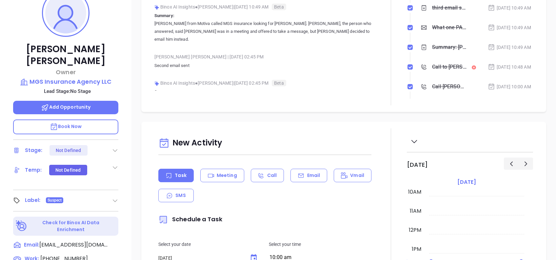
scroll to position [0, 0]
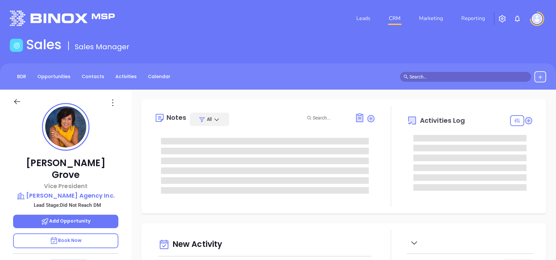
type input "[DATE]"
type input "[PERSON_NAME]"
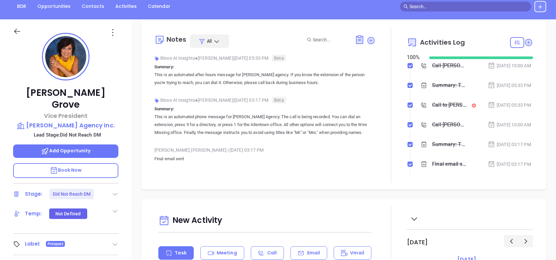
scroll to position [0, 0]
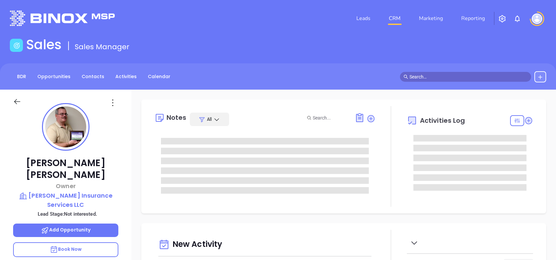
type input "[DATE]"
type input "[PERSON_NAME]"
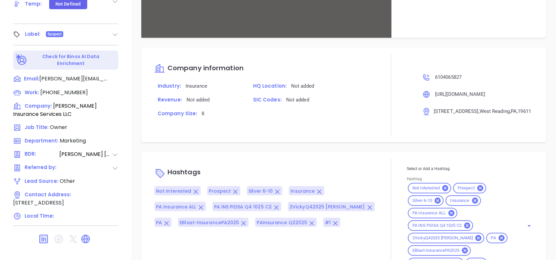
scroll to position [477, 0]
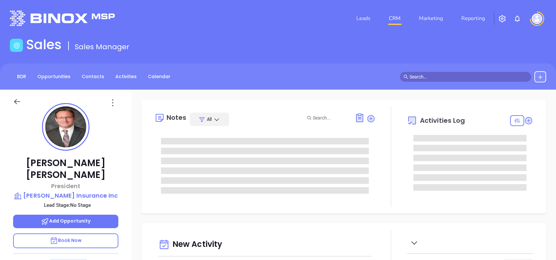
type input "[DATE]"
type input "[PERSON_NAME]"
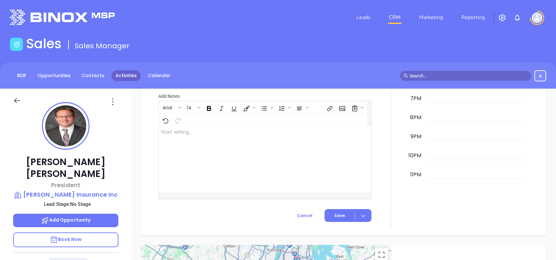
scroll to position [0, 0]
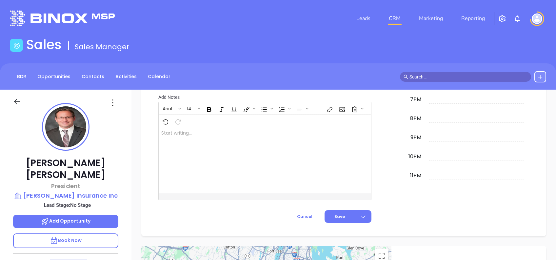
click at [112, 100] on icon at bounding box center [113, 102] width 10 height 10
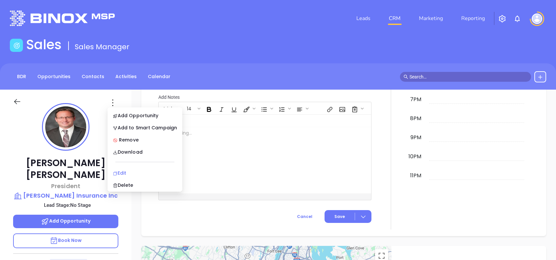
click at [165, 169] on div "Edit" at bounding box center [145, 172] width 64 height 7
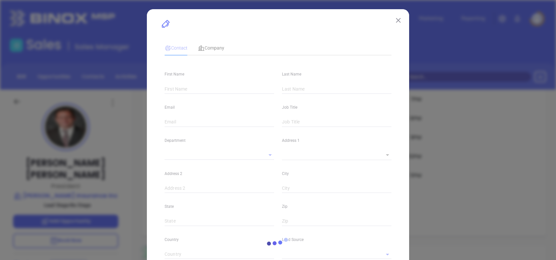
type input "Joshua"
type input "Gluck"
type input "joshua@reichinsurance.com"
type input "President"
type input "1"
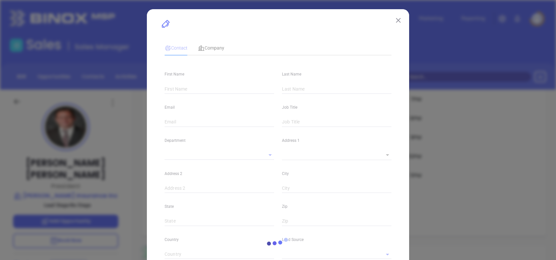
type input "www.linkedin.com/in/p-joshua-gluck-8654291b/"
type input "Marketing"
type input "Binox"
type input "undefined undefined"
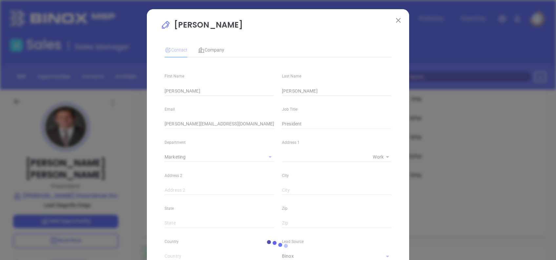
type input "1"
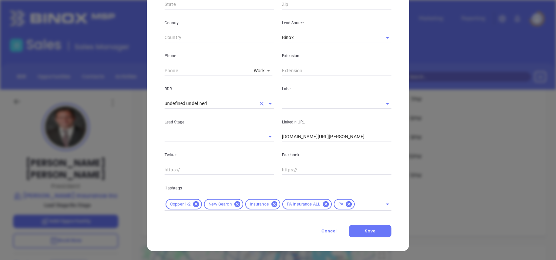
scroll to position [219, 0]
click at [308, 105] on input "text" at bounding box center [327, 103] width 91 height 10
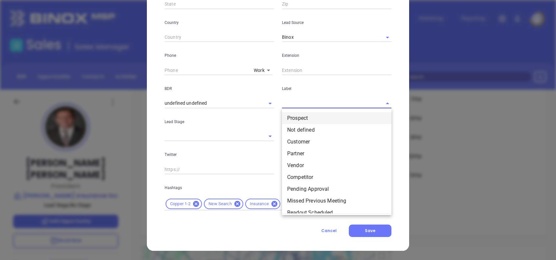
click at [315, 116] on li "Prospect" at bounding box center [336, 118] width 109 height 12
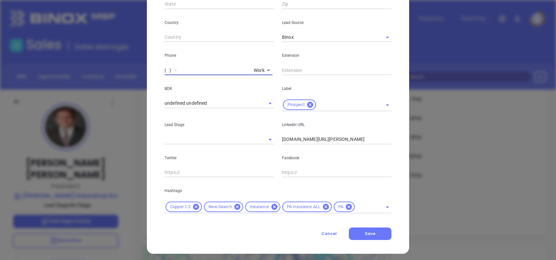
click at [165, 68] on input "( ) -" at bounding box center [208, 70] width 87 height 10
paste input "610) 779-7112"
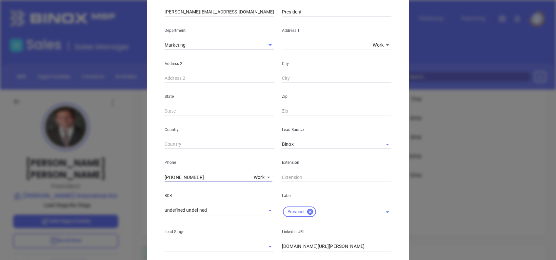
scroll to position [0, 0]
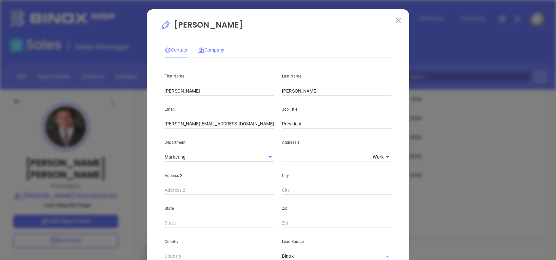
type input "(610) 779-7112"
click at [206, 50] on span "Company" at bounding box center [211, 49] width 26 height 5
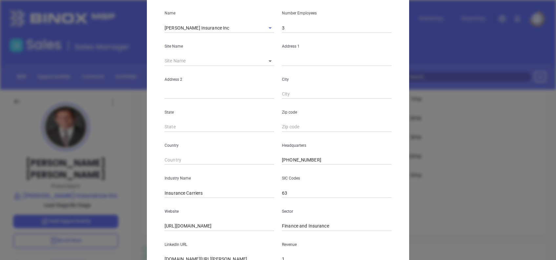
scroll to position [116, 0]
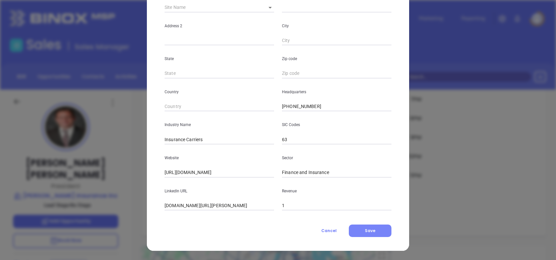
click at [376, 231] on button "Save" at bounding box center [370, 230] width 43 height 12
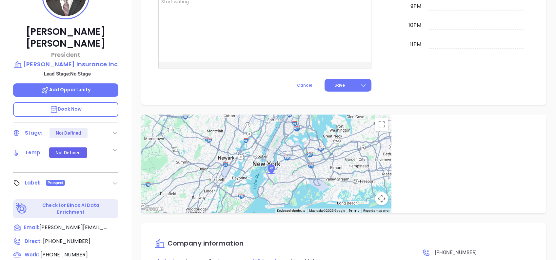
scroll to position [288, 0]
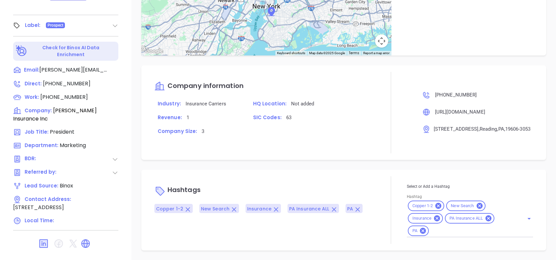
click at [440, 231] on input "Hashtag" at bounding box center [472, 231] width 85 height 8
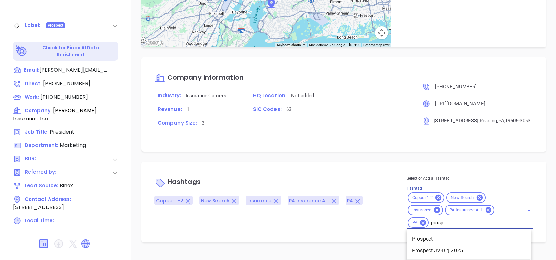
type input "prospe"
click at [465, 243] on li "Prospect" at bounding box center [469, 239] width 124 height 12
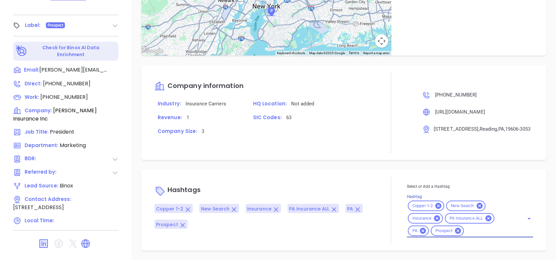
click at [368, 167] on div "Notes All Alejandra Lara | Mar 31, 2025 10:38 AM Mar 31, 2025 by Alejandra Lara…" at bounding box center [343, 30] width 424 height 459
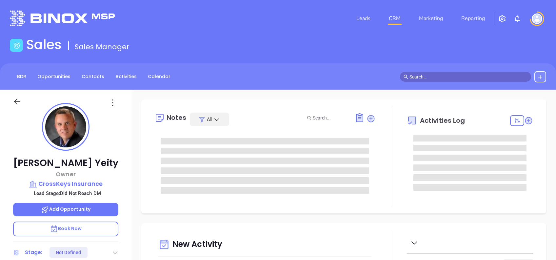
type input "[DATE]"
type input "[PERSON_NAME]"
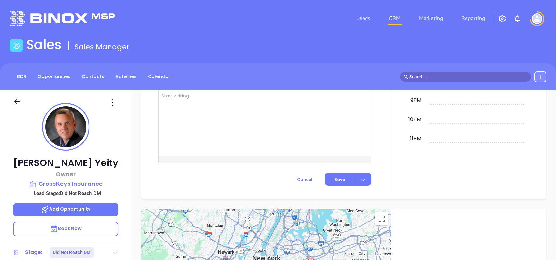
scroll to position [288, 0]
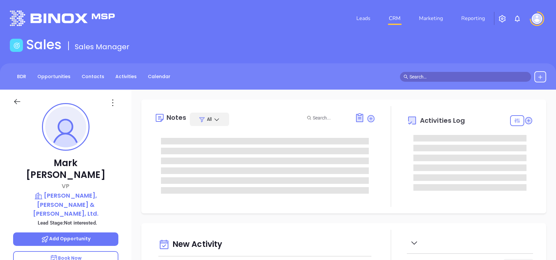
type input "[DATE]"
type input "[PERSON_NAME]"
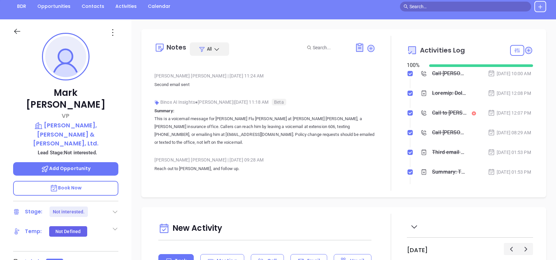
scroll to position [640, 0]
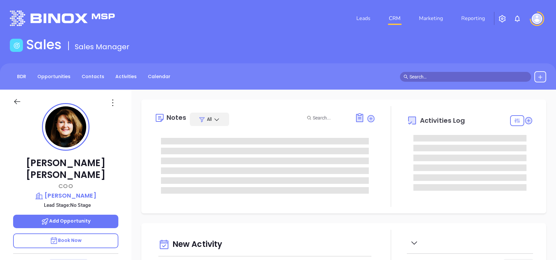
type input "[DATE]"
type input "[PERSON_NAME]"
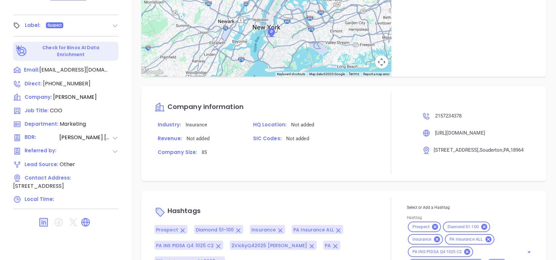
scroll to position [452, 0]
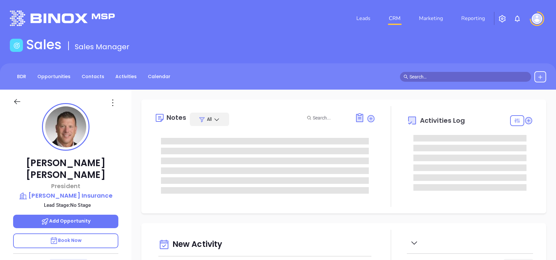
type input "[DATE]"
type input "[PERSON_NAME]"
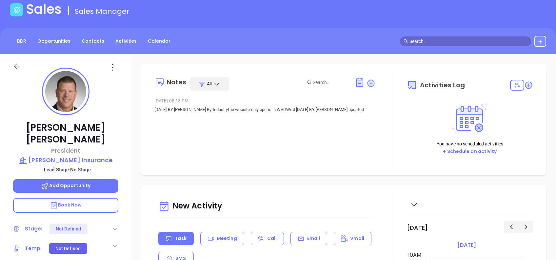
scroll to position [0, 0]
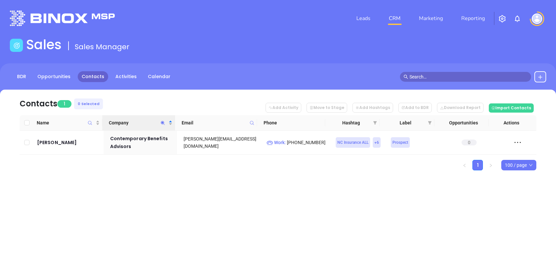
click at [163, 124] on icon "Company" at bounding box center [162, 122] width 5 height 5
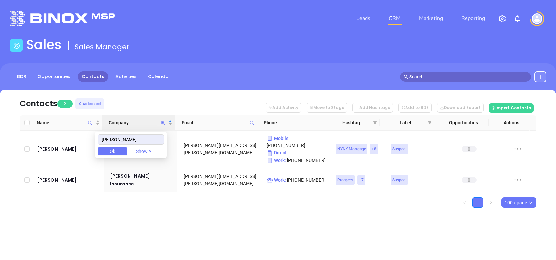
click at [201, 197] on ul "1 100 / page" at bounding box center [278, 202] width 517 height 10
click at [163, 122] on icon "Company" at bounding box center [163, 123] width 4 height 4
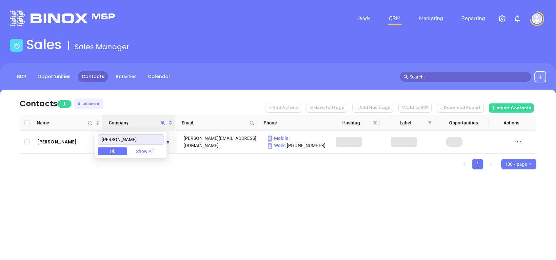
click at [215, 199] on div "Leads CRM Marketing Reporting Financial Leads Leads Sales Sales Manager BDR Opp…" at bounding box center [278, 130] width 556 height 260
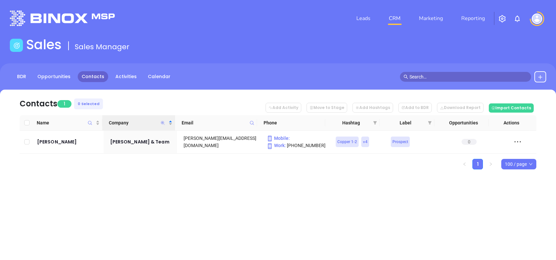
click at [163, 121] on icon "Company" at bounding box center [163, 123] width 4 height 4
type input "e"
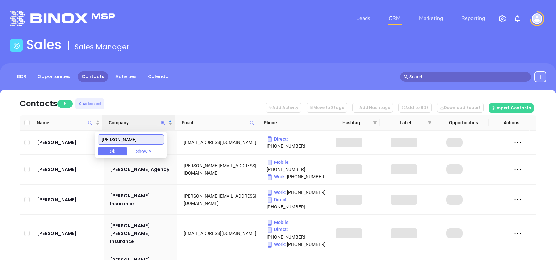
type input "[PERSON_NAME]"
click at [142, 104] on nav "Contacts 6 0 Selected Add Activity Move to Stage Add Hashtags Add to BDR Downlo…" at bounding box center [278, 102] width 517 height 26
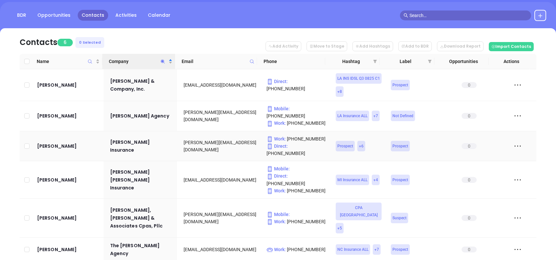
scroll to position [67, 0]
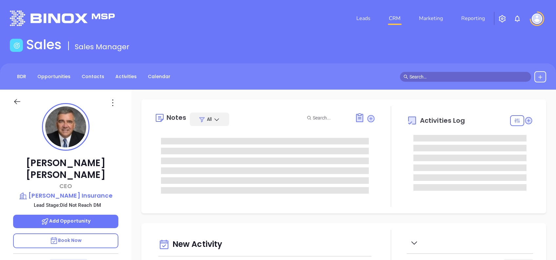
type input "[DATE]"
type input "[PERSON_NAME]"
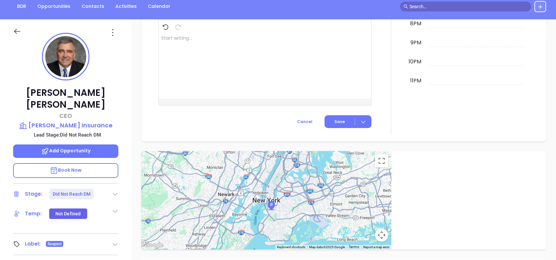
scroll to position [26, 0]
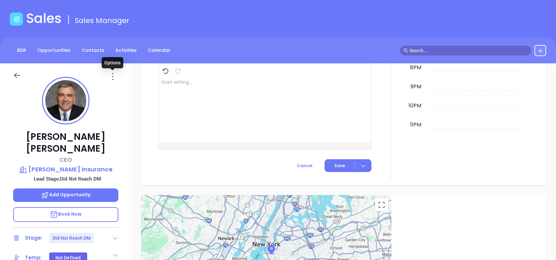
click at [114, 80] on icon at bounding box center [113, 76] width 10 height 10
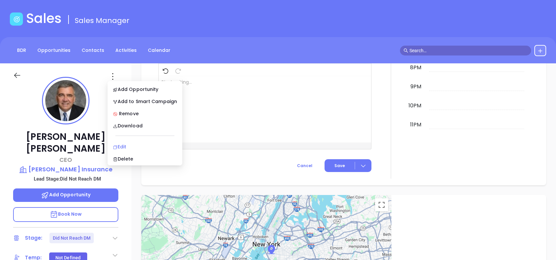
click at [137, 145] on div "Edit" at bounding box center [145, 146] width 64 height 7
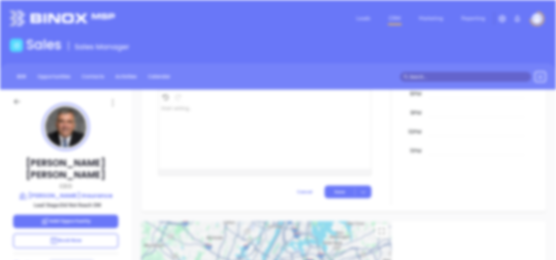
scroll to position [0, 0]
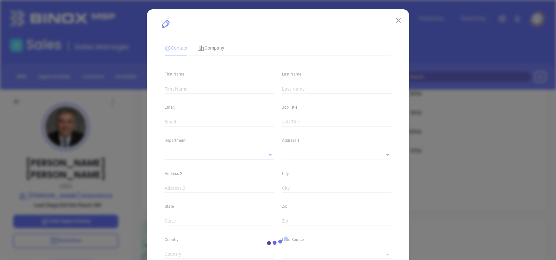
type input "Jeff"
type input "Wilson"
type input "jeff.wilson@kishbank.com"
type input "CEO"
type input "1"
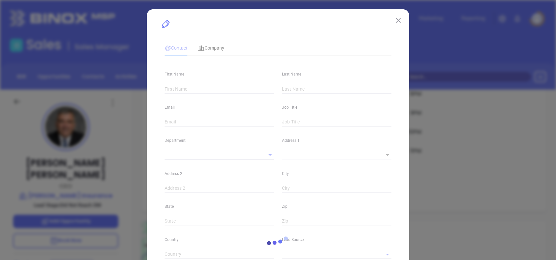
type input "www.linkedin.com/in/jeff-wilson-b616891a"
type input "Marketing"
type input "Other"
type input "Vicky Mendoza"
type input "Did Not Reach DM"
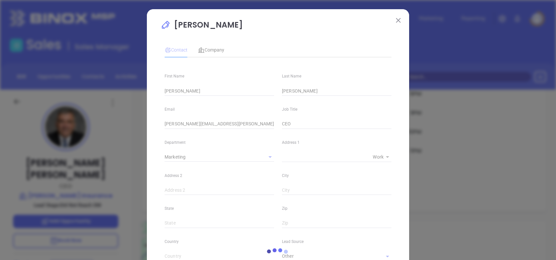
type input "(800) 981-5474"
type input "1"
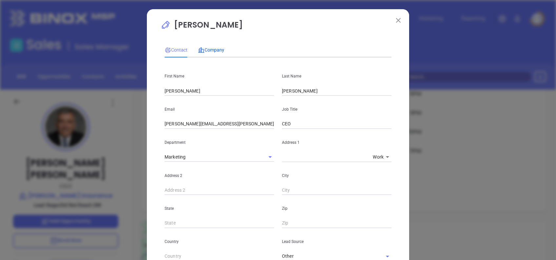
click at [207, 48] on span "Company" at bounding box center [211, 49] width 26 height 5
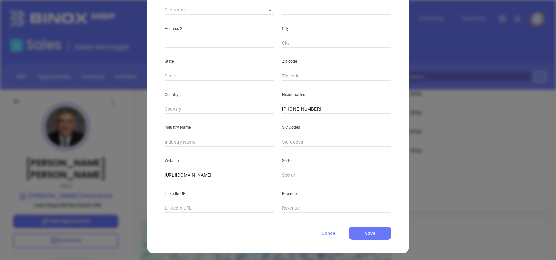
scroll to position [116, 0]
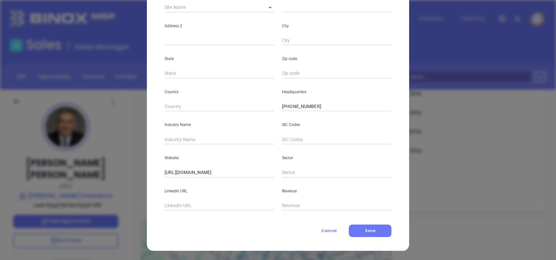
click at [186, 142] on input "text" at bounding box center [219, 139] width 109 height 10
type input "Insurance"
click at [188, 196] on div "LinkedIn URL" at bounding box center [219, 193] width 117 height 33
click at [190, 203] on input "text" at bounding box center [219, 206] width 109 height 10
paste input "www.linkedin.com/company/kish-bank/"
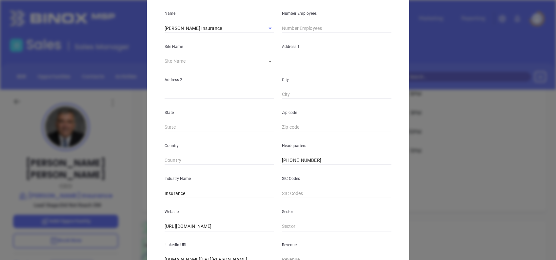
scroll to position [0, 0]
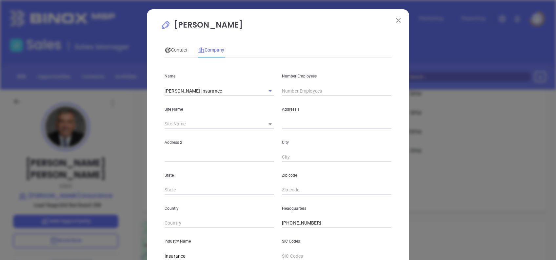
type input "www.linkedin.com/company/kish-bank/"
click at [308, 89] on input "text" at bounding box center [336, 91] width 109 height 10
type input "240"
click at [288, 60] on div "Contact Company First Name Jeff Last Name Wilson Email jeff.wilson@kishbank.com…" at bounding box center [278, 182] width 227 height 287
click at [183, 49] on span "Contact" at bounding box center [176, 49] width 23 height 5
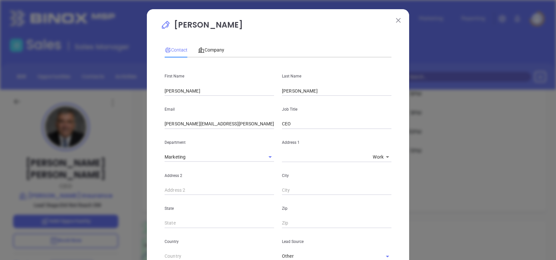
scroll to position [234, 0]
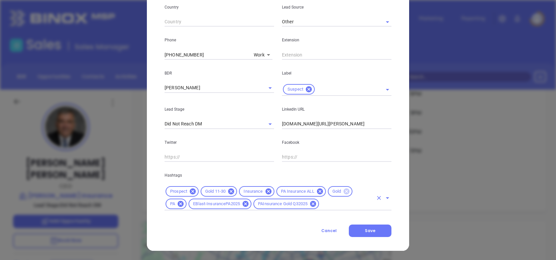
click at [345, 189] on icon at bounding box center [347, 191] width 6 height 6
click at [365, 231] on span "Save" at bounding box center [370, 230] width 10 height 6
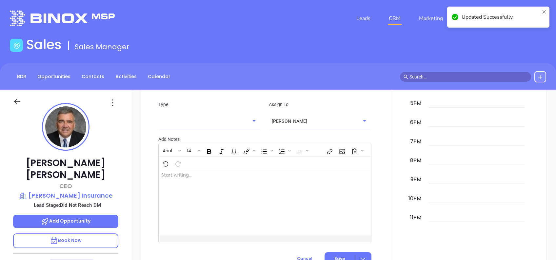
scroll to position [431, 0]
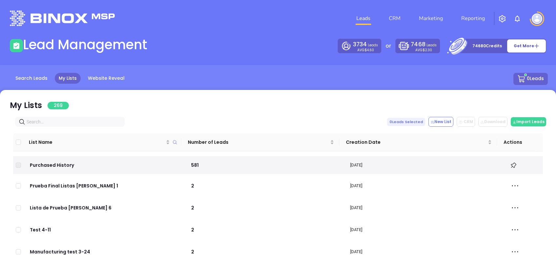
click at [42, 118] on input "text" at bounding box center [71, 121] width 89 height 7
paste input "[DOMAIN_NAME]"
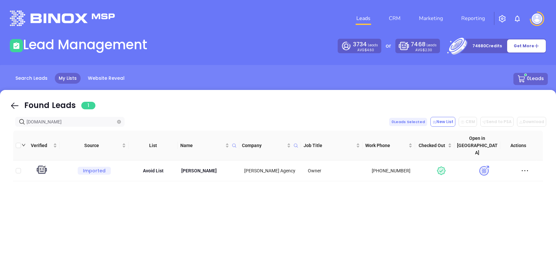
type input "[DOMAIN_NAME]"
click at [12, 108] on icon at bounding box center [15, 106] width 10 height 10
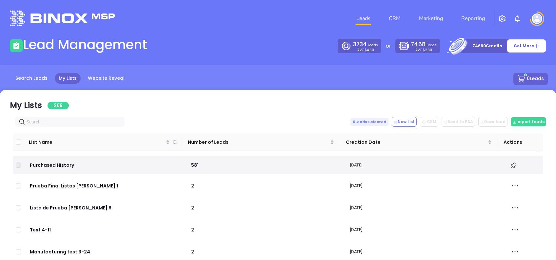
click at [57, 117] on span at bounding box center [69, 122] width 109 height 10
click at [65, 125] on input "text" at bounding box center [71, 121] width 89 height 7
paste input "[URL][DOMAIN_NAME]"
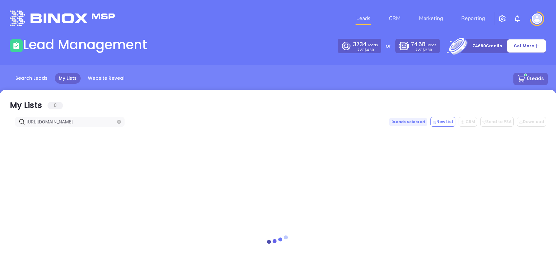
type input "[URL][DOMAIN_NAME]"
click at [14, 102] on icon at bounding box center [15, 106] width 10 height 10
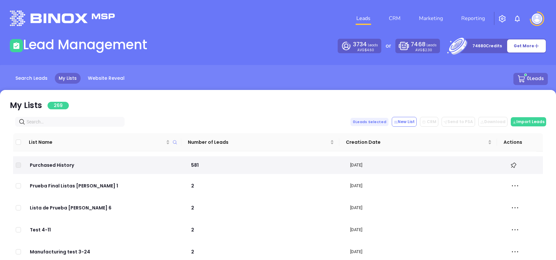
click at [65, 120] on input "text" at bounding box center [71, 121] width 89 height 7
paste input "[DOMAIN_NAME]"
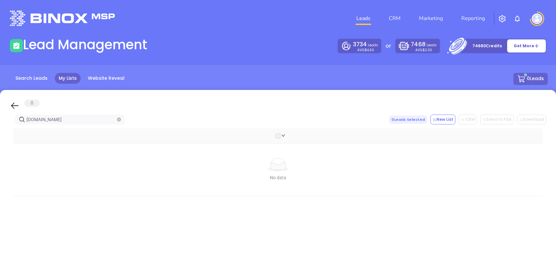
type input "[DOMAIN_NAME]"
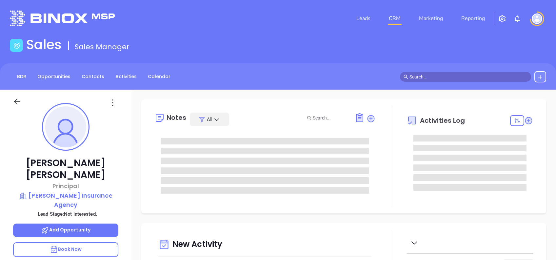
type input "[DATE]"
type input "[PERSON_NAME]"
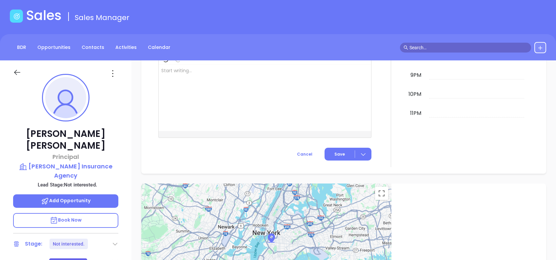
scroll to position [0, 0]
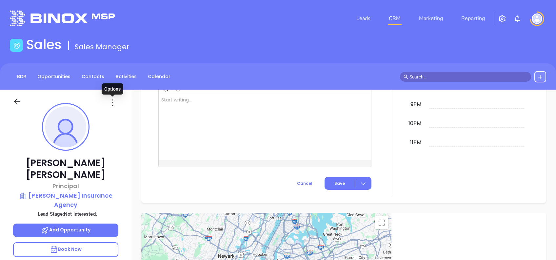
click at [112, 107] on icon at bounding box center [113, 102] width 10 height 10
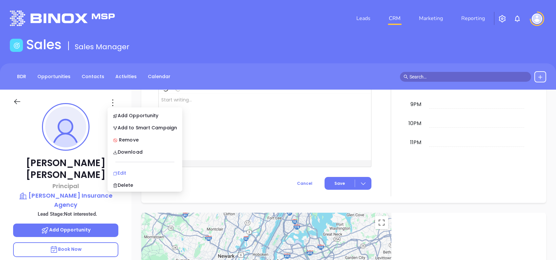
click at [145, 172] on div "Edit" at bounding box center [145, 172] width 64 height 7
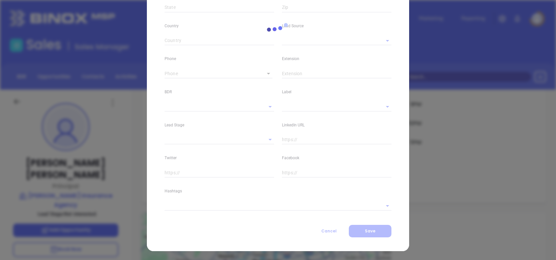
type input "[PERSON_NAME]"
type input "[EMAIL_ADDRESS][DOMAIN_NAME]"
type input "Principal"
type input "1"
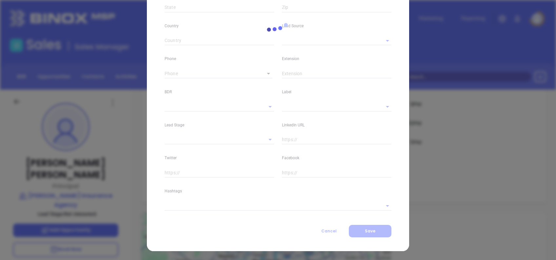
type input "Marketing"
type input "Other"
type input "[PERSON_NAME]"
type input "Not interested."
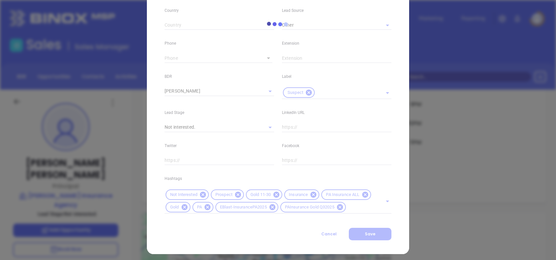
scroll to position [234, 0]
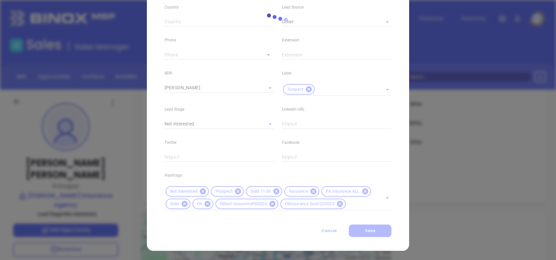
type input "[PHONE_NUMBER]"
type input "1"
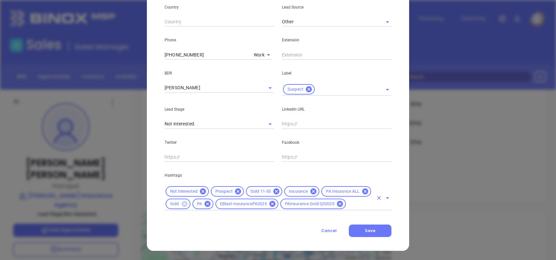
click at [181, 205] on icon at bounding box center [184, 204] width 6 height 6
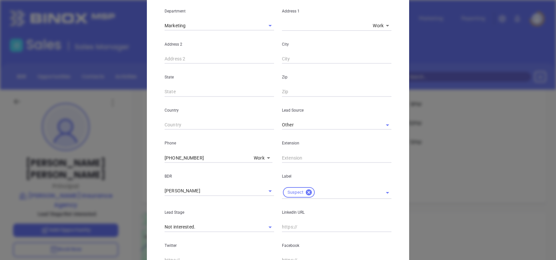
scroll to position [0, 0]
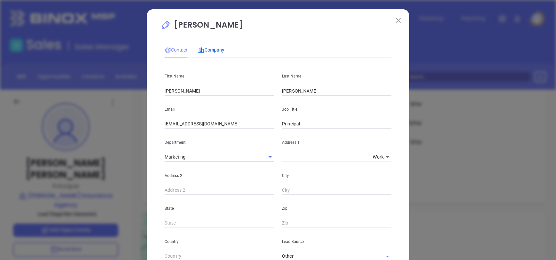
click at [204, 50] on span "Company" at bounding box center [211, 49] width 26 height 5
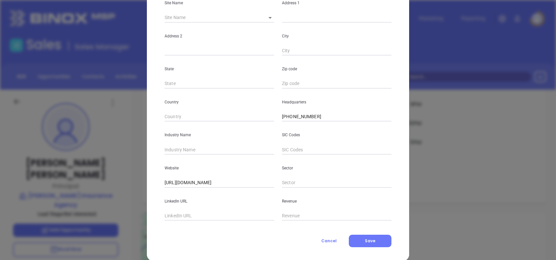
scroll to position [116, 0]
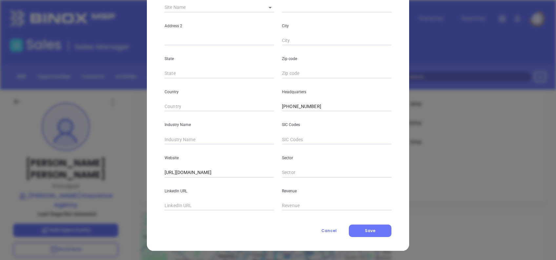
drag, startPoint x: 180, startPoint y: 169, endPoint x: 178, endPoint y: 159, distance: 10.0
click at [179, 166] on div "Website [URL][DOMAIN_NAME]" at bounding box center [219, 160] width 117 height 33
click at [174, 134] on input "text" at bounding box center [219, 139] width 109 height 10
type input "Insurance"
click at [245, 233] on div "Cancel Save" at bounding box center [278, 230] width 227 height 12
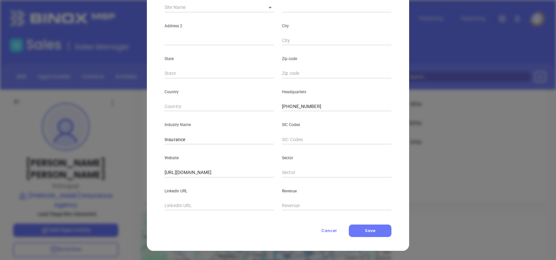
scroll to position [0, 0]
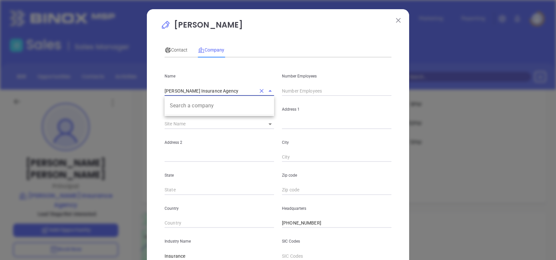
drag, startPoint x: 225, startPoint y: 87, endPoint x: 86, endPoint y: 75, distance: 139.5
click at [87, 75] on div "[PERSON_NAME] Contact Company First Name [PERSON_NAME] Last Name [PERSON_NAME] …" at bounding box center [278, 130] width 556 height 260
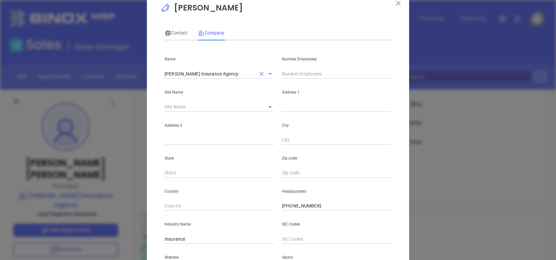
scroll to position [44, 0]
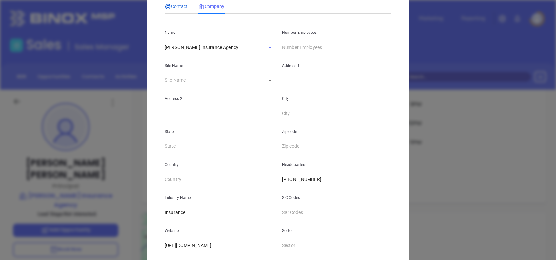
click at [170, 4] on span "Contact" at bounding box center [176, 6] width 23 height 5
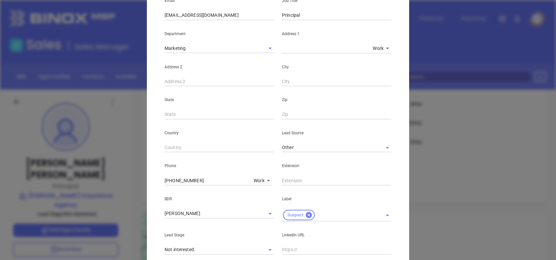
scroll to position [0, 0]
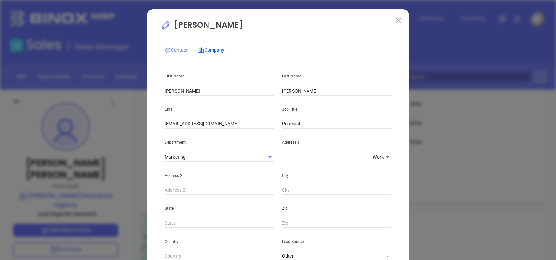
click at [213, 46] on div "Company" at bounding box center [211, 49] width 26 height 7
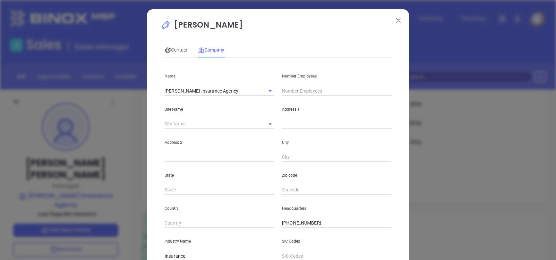
click at [323, 96] on div "Address 1" at bounding box center [336, 112] width 117 height 33
click at [317, 92] on input "text" at bounding box center [336, 91] width 109 height 10
type input "11"
click at [303, 38] on div "[PERSON_NAME] Contact Company First Name [PERSON_NAME] Last Name [PERSON_NAME] …" at bounding box center [278, 186] width 235 height 334
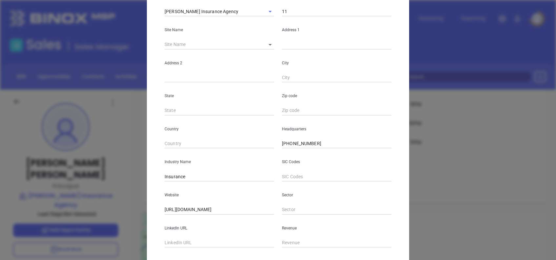
scroll to position [116, 0]
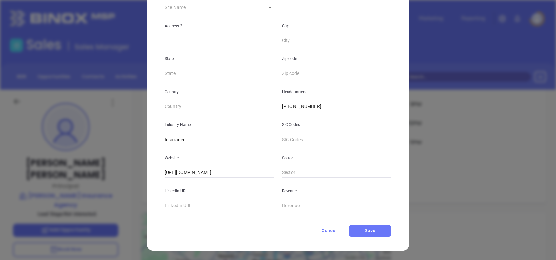
click at [197, 205] on input "text" at bounding box center [219, 206] width 109 height 10
type input "Insurance"
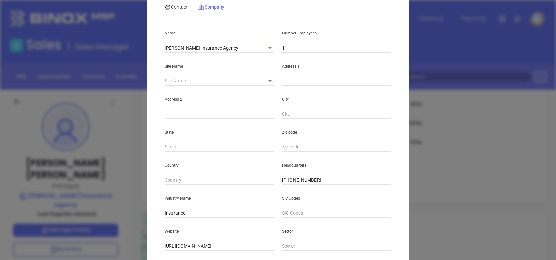
scroll to position [0, 0]
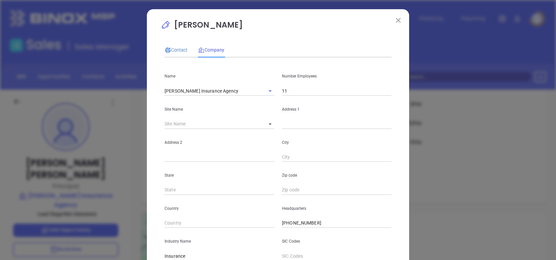
click at [180, 46] on div "Contact" at bounding box center [176, 49] width 23 height 7
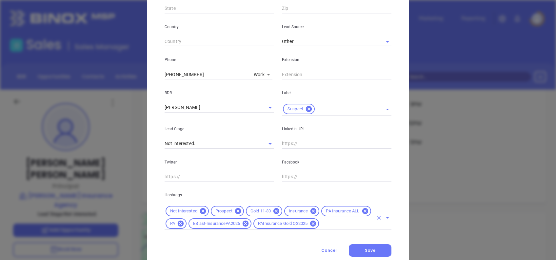
scroll to position [218, 0]
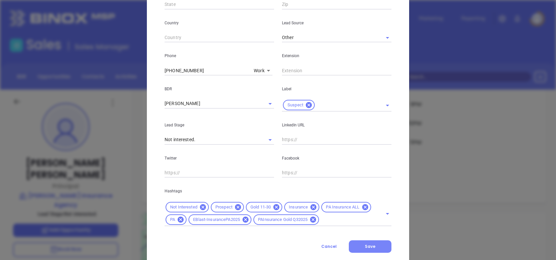
click at [372, 244] on button "Save" at bounding box center [370, 246] width 43 height 12
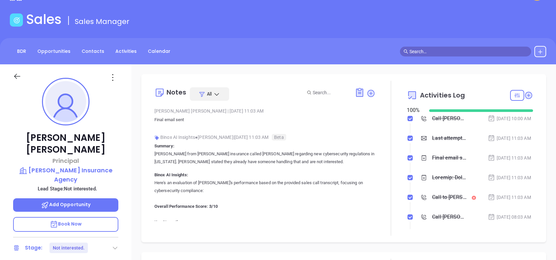
scroll to position [0, 0]
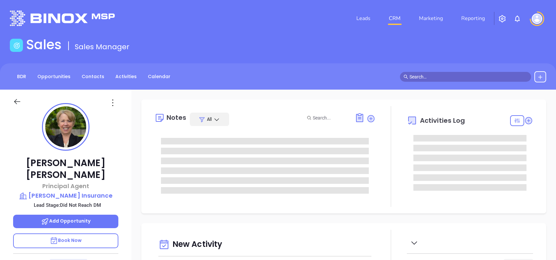
type input "[DATE]"
type input "[PERSON_NAME]"
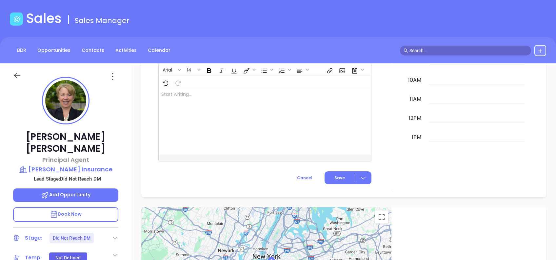
scroll to position [221, 0]
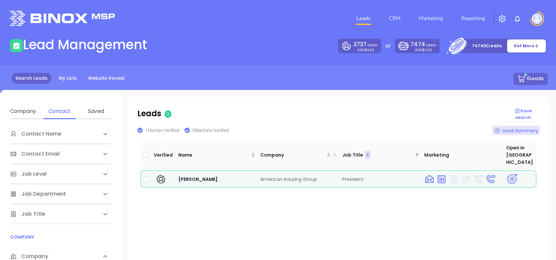
scroll to position [87, 0]
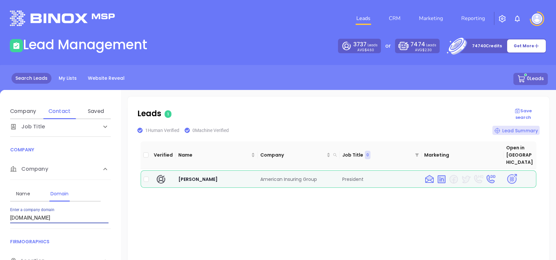
drag, startPoint x: 58, startPoint y: 216, endPoint x: 0, endPoint y: 207, distance: 58.4
click at [0, 208] on html "Leads CRM Marketing Reporting Financial Leads Leads Lead Management 3737 Leads …" at bounding box center [278, 130] width 556 height 260
type input "[DOMAIN_NAME]"
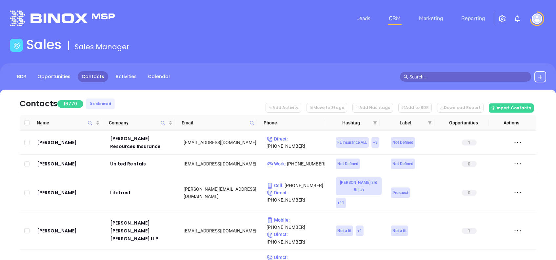
click at [542, 76] on icon at bounding box center [540, 76] width 5 height 5
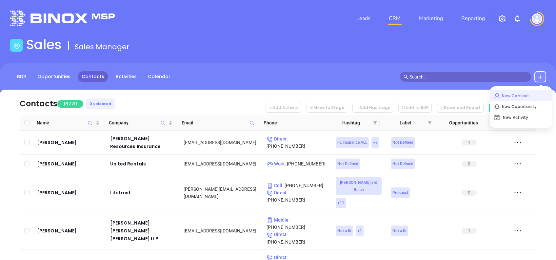
click at [524, 93] on p "New Contact" at bounding box center [521, 95] width 54 height 10
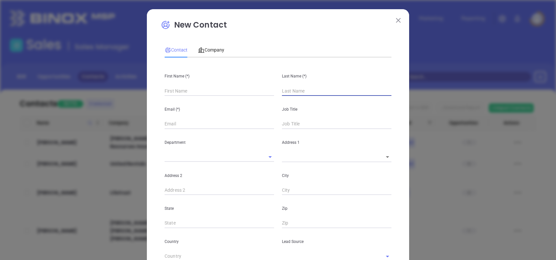
click at [284, 87] on input "text" at bounding box center [336, 91] width 109 height 10
paste input "Stormfels"
type input "Stormfels"
click at [225, 88] on input "text" at bounding box center [219, 91] width 109 height 10
type input "Fourth Phone Call"
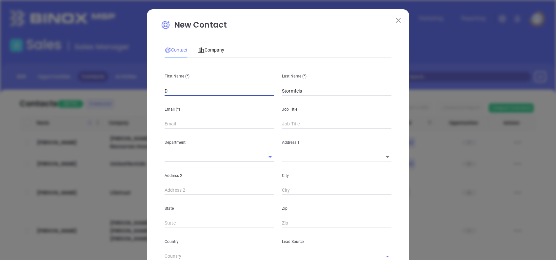
type input "Da"
type input "1"
type input "Darl"
type input "1"
type input "Darlene"
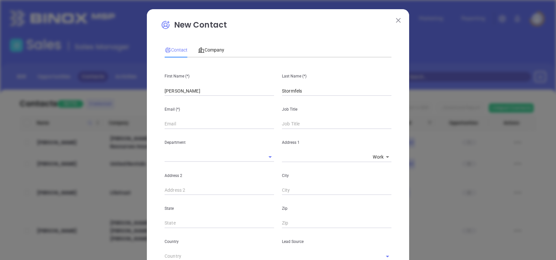
click at [179, 126] on input "text" at bounding box center [219, 124] width 109 height 10
paste input "d.stormfels@erieinsurance.com"
type input "d.stormfels@erieinsurance.com"
type input "President"
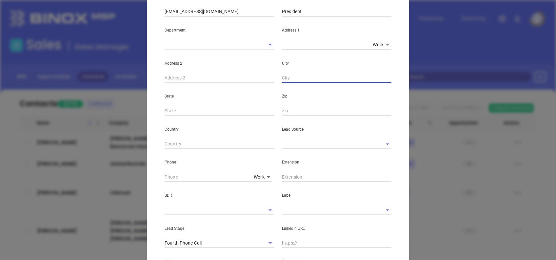
scroll to position [131, 0]
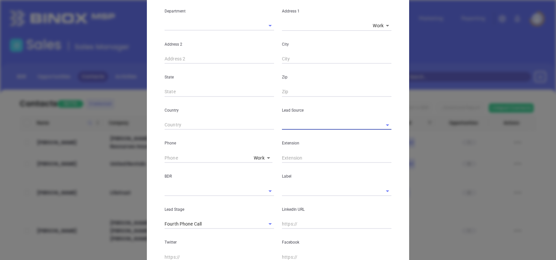
click at [295, 124] on input "text" at bounding box center [327, 125] width 91 height 10
click at [314, 142] on li "Other" at bounding box center [336, 139] width 109 height 12
type input "Other"
type input "( ) -"
click at [168, 157] on input "( ) -" at bounding box center [208, 158] width 87 height 10
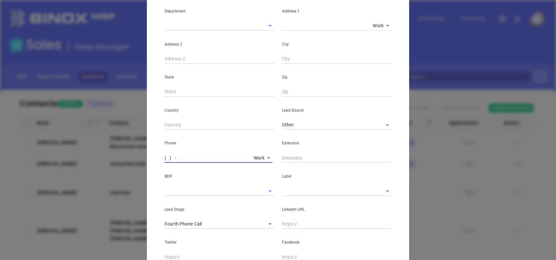
paste input "724- 843"
drag, startPoint x: 215, startPoint y: 158, endPoint x: 145, endPoint y: 151, distance: 69.8
click at [149, 152] on div "New Contact Contact Company First Name (*) Darlene Last Name (*) Stormfels Emai…" at bounding box center [278, 106] width 262 height 457
paste input "724) 843-6029"
type input "(724) 843-6029"
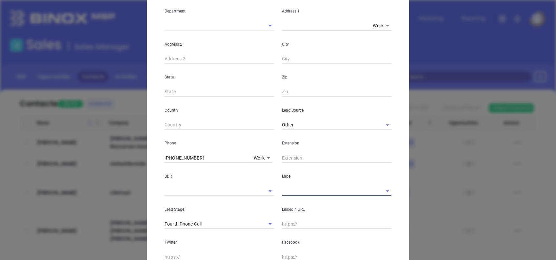
click at [288, 191] on input "text" at bounding box center [327, 191] width 91 height 10
click at [296, 202] on li "Prospect" at bounding box center [336, 206] width 109 height 12
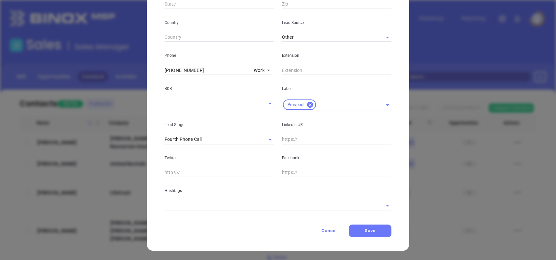
click at [306, 170] on input "text" at bounding box center [336, 173] width 109 height 10
drag, startPoint x: 231, startPoint y: 196, endPoint x: 219, endPoint y: 201, distance: 13.3
click at [225, 199] on div "Hashtags" at bounding box center [278, 193] width 235 height 33
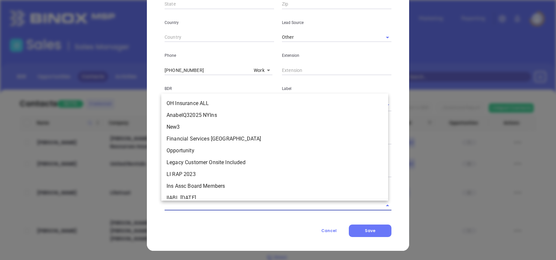
click at [210, 206] on input "text" at bounding box center [269, 205] width 208 height 10
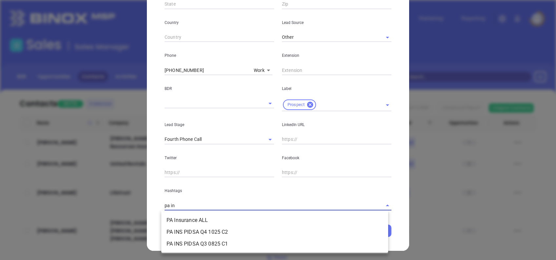
type input "pa ins"
click at [246, 221] on li "PA Insurance ALL" at bounding box center [274, 220] width 227 height 12
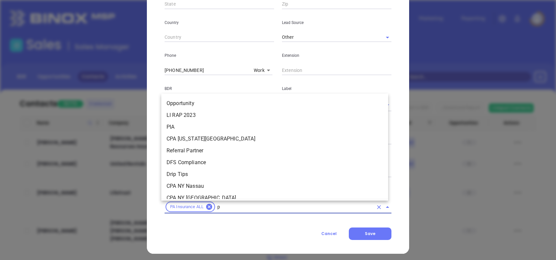
type input "pa"
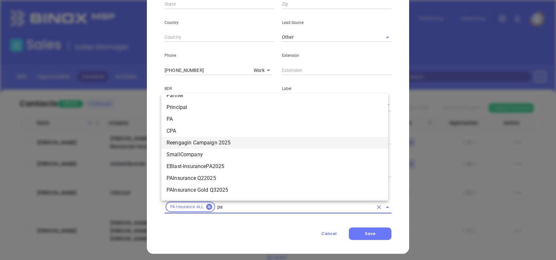
scroll to position [457, 0]
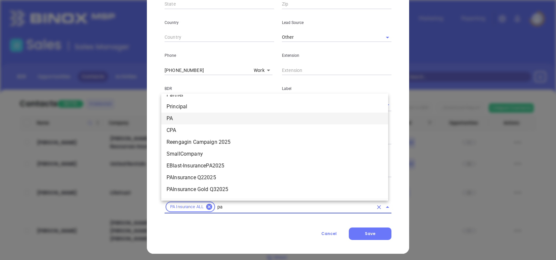
click at [179, 119] on li "PA" at bounding box center [274, 118] width 227 height 12
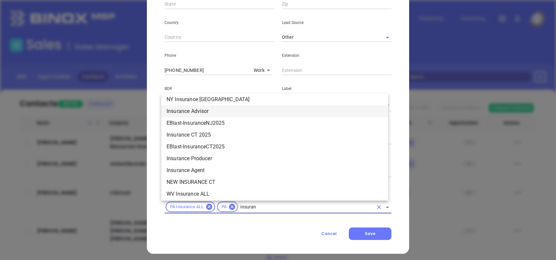
scroll to position [441, 0]
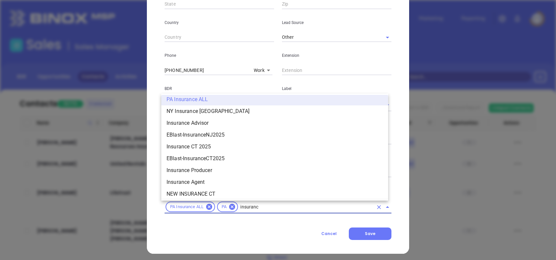
type input "insurance"
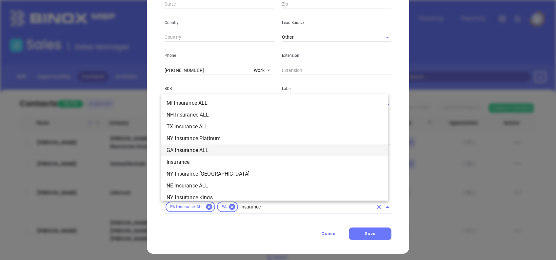
scroll to position [227, 0]
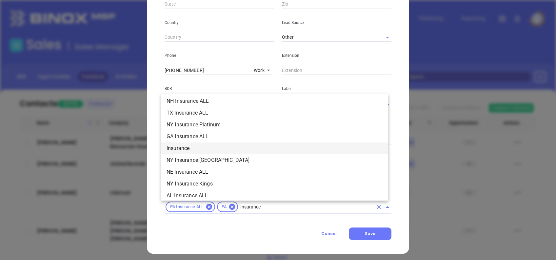
click at [202, 147] on li "Insurance" at bounding box center [274, 148] width 227 height 12
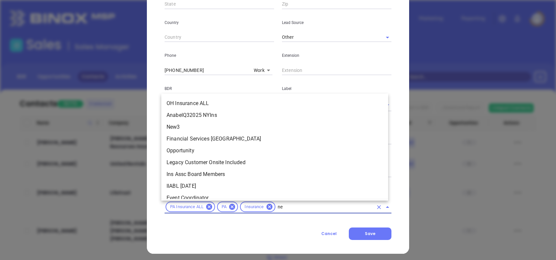
scroll to position [0, 0]
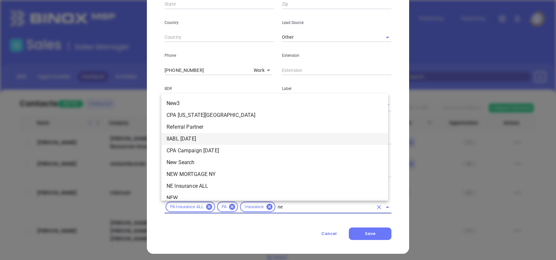
type input "new"
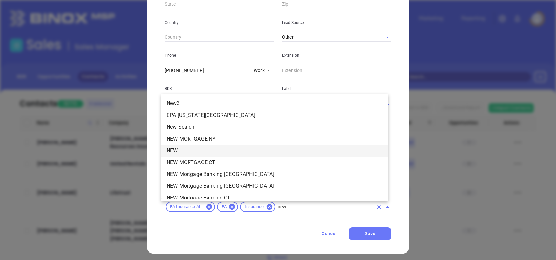
click at [217, 149] on li "NEW" at bounding box center [274, 151] width 227 height 12
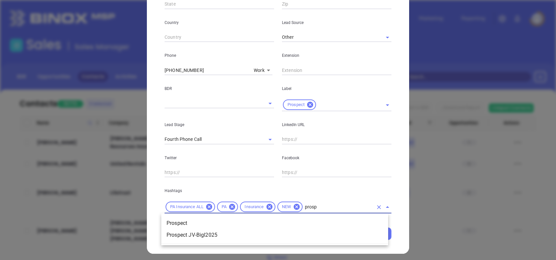
type input "prospe"
click at [209, 217] on li "Prospect" at bounding box center [274, 223] width 227 height 12
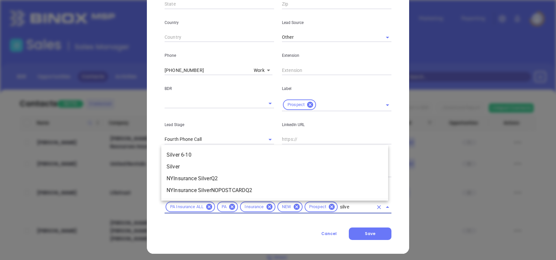
type input "silver"
click at [191, 154] on li "Silver 6-10" at bounding box center [274, 155] width 227 height 12
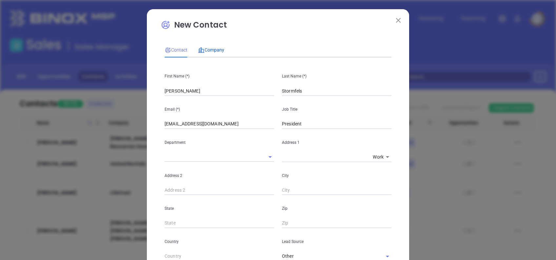
click at [205, 50] on span "Company" at bounding box center [211, 49] width 26 height 5
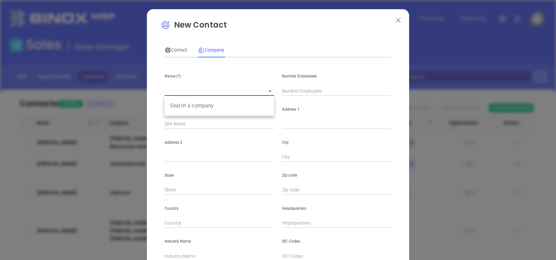
click at [206, 88] on input "text" at bounding box center [210, 91] width 91 height 10
paste input "Peterson Insurance Associates, Inc"
type input "Peterson Insurance Associates, Inc"
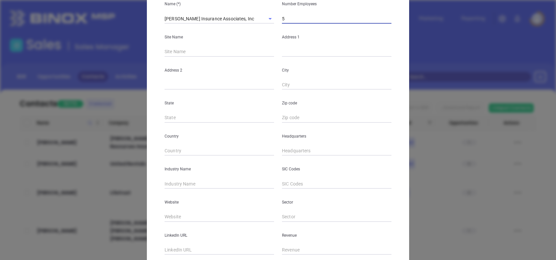
scroll to position [29, 0]
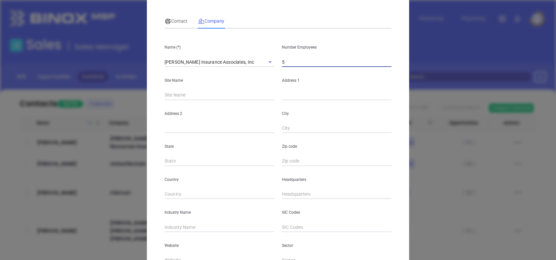
type input "5"
click at [288, 89] on div "Address 1" at bounding box center [336, 83] width 117 height 33
click at [288, 94] on input "text" at bounding box center [336, 95] width 109 height 10
click at [325, 91] on input "text" at bounding box center [336, 95] width 109 height 10
paste input "799 Virginia Avenue Rochester, Pennsylvania 15074"
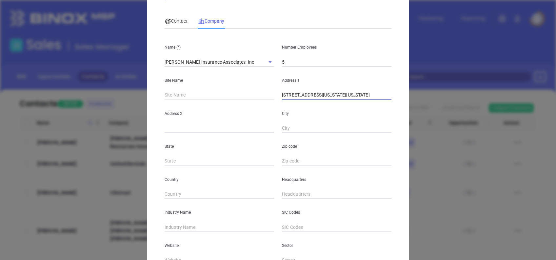
drag, startPoint x: 374, startPoint y: 93, endPoint x: 407, endPoint y: 93, distance: 33.1
click at [407, 93] on div "New Contact Contact Company First Name (*) Darlene Last Name (*) Stormfels Emai…" at bounding box center [278, 130] width 556 height 260
drag, startPoint x: 373, startPoint y: 94, endPoint x: 411, endPoint y: 97, distance: 37.8
click at [411, 97] on div "New Contact Contact Company First Name (*) Darlene Last Name (*) Stormfels Emai…" at bounding box center [278, 130] width 556 height 260
type input "799 Virginia Avenue Rochester, Pennsylvania"
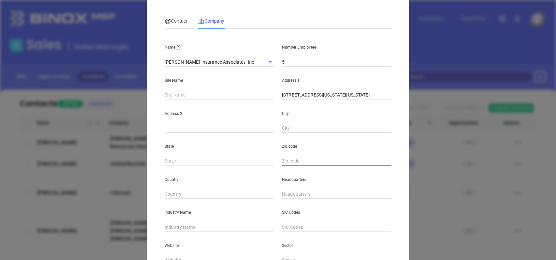
click at [290, 157] on input "text" at bounding box center [336, 161] width 109 height 10
paste input "15074"
type input "15074"
click at [379, 95] on input "799 Virginia Avenue Rochester, Pennsylvania" at bounding box center [336, 95] width 109 height 10
drag, startPoint x: 379, startPoint y: 95, endPoint x: 346, endPoint y: 100, distance: 33.6
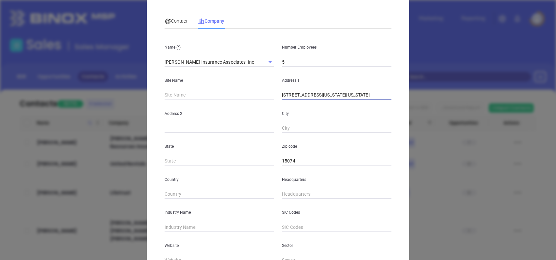
click at [346, 100] on div "Name (*) Peterson Insurance Associates, Inc Number Employees 5 Site Name Addres…" at bounding box center [278, 166] width 227 height 264
type input "799 Virginia Avenue"
click at [288, 129] on input "text" at bounding box center [336, 128] width 109 height 10
paste input "Rochester"
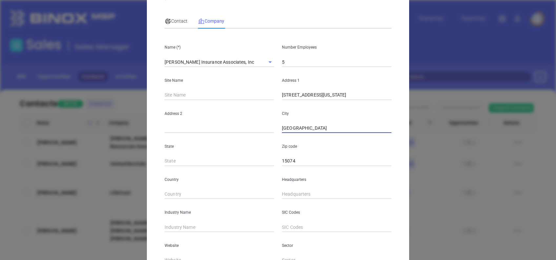
type input "Rochester"
click at [332, 95] on input "799 Virginia Avenue" at bounding box center [336, 95] width 109 height 10
type input "799 Virginia Avenue"
type input "PA"
type input "( ) -"
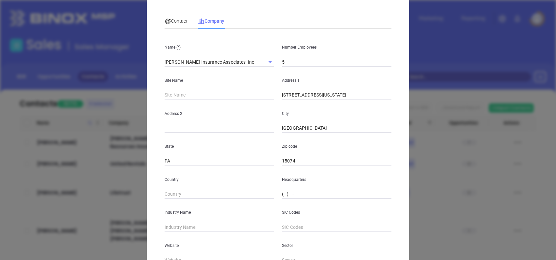
click at [282, 192] on input "( ) -" at bounding box center [336, 194] width 109 height 10
paste input "724) 843-6029"
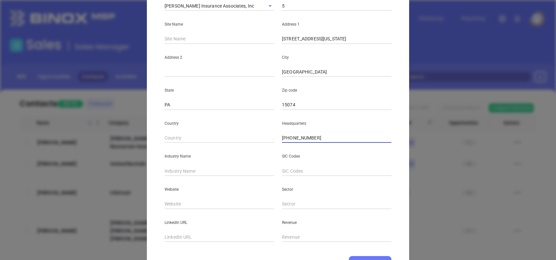
scroll to position [116, 0]
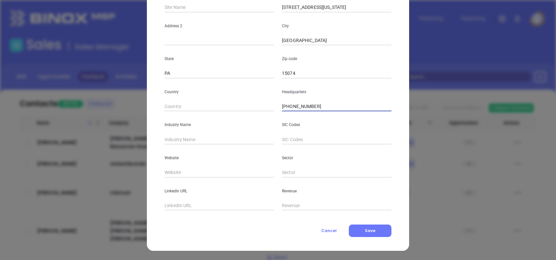
type input "(724) 843-6029"
type input "Insurance"
click at [225, 173] on input "text" at bounding box center [219, 173] width 109 height 10
click at [181, 171] on input "text" at bounding box center [219, 173] width 109 height 10
paste input "https://www.insurancepeterson.com/"
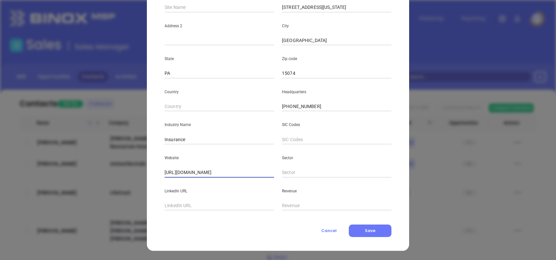
type input "https://www.insurancepeterson.com/"
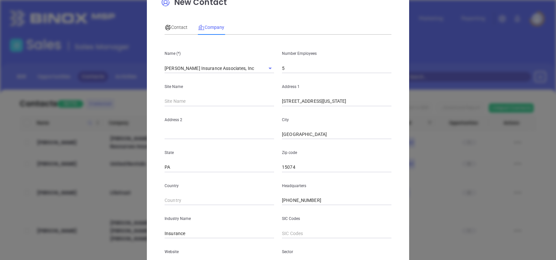
scroll to position [0, 0]
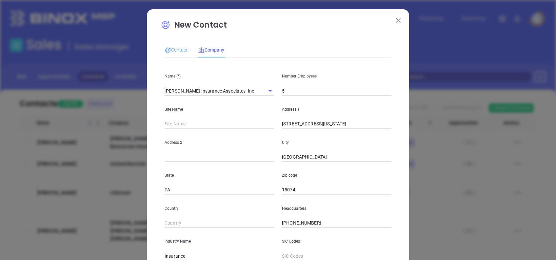
click at [173, 45] on div "Contact" at bounding box center [176, 49] width 23 height 15
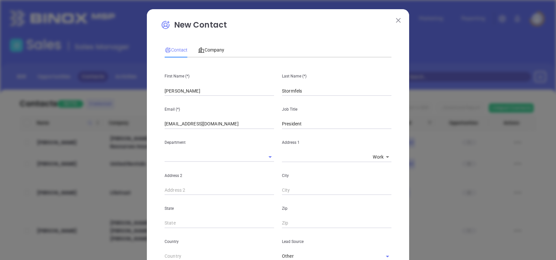
scroll to position [234, 0]
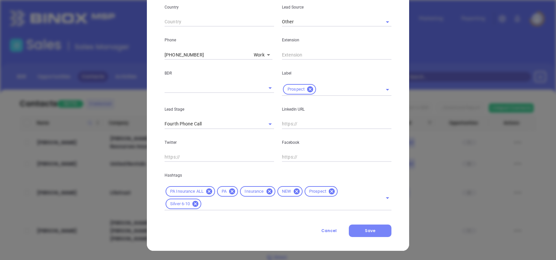
click at [376, 232] on button "Save" at bounding box center [370, 230] width 43 height 12
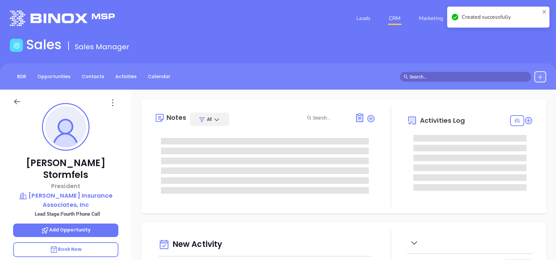
type input "[DATE]"
type input "[PERSON_NAME]"
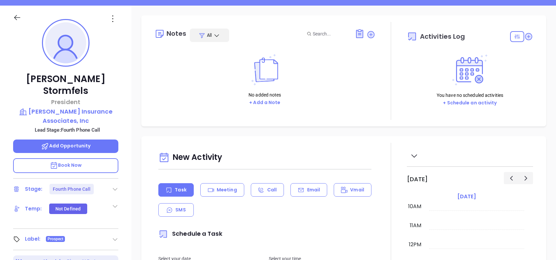
scroll to position [87, 0]
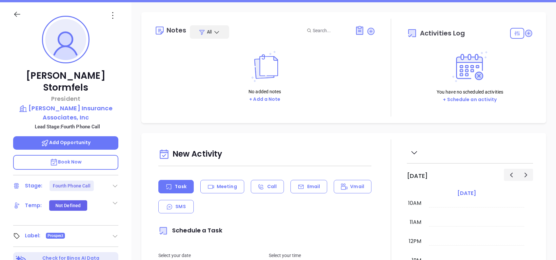
click at [115, 182] on div at bounding box center [115, 186] width 7 height 8
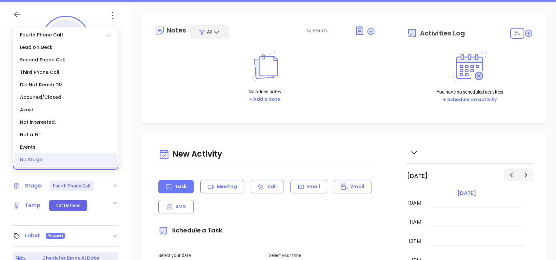
click at [62, 162] on div "No Stage" at bounding box center [65, 159] width 103 height 12
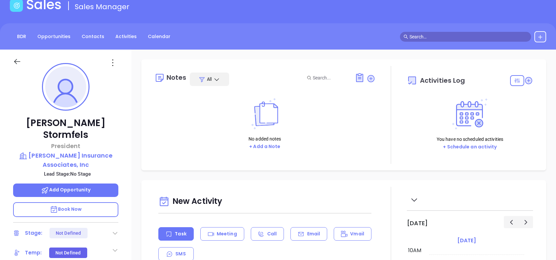
scroll to position [26, 0]
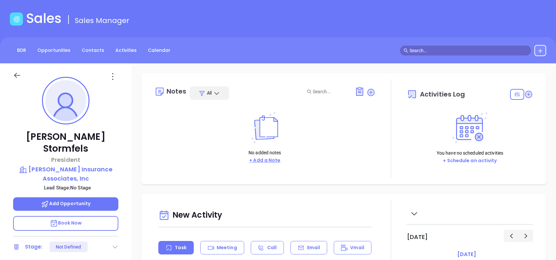
click at [267, 162] on button "+ Add a Note" at bounding box center [264, 160] width 35 height 8
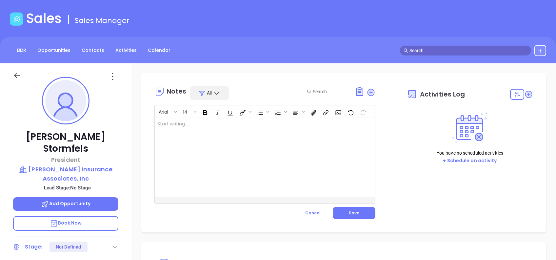
click at [267, 163] on div at bounding box center [257, 157] width 205 height 79
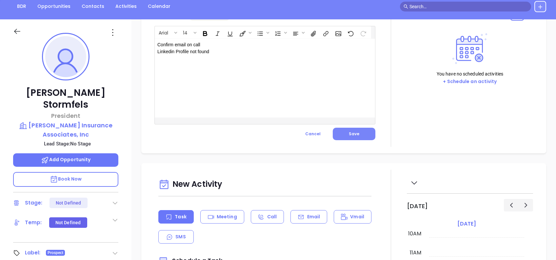
scroll to position [0, 0]
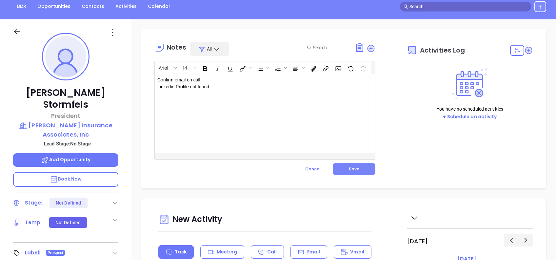
click at [359, 166] on button "Save" at bounding box center [354, 169] width 43 height 12
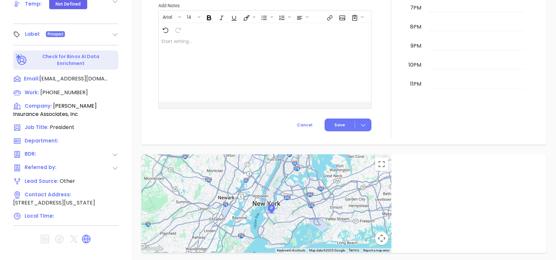
scroll to position [328, 0]
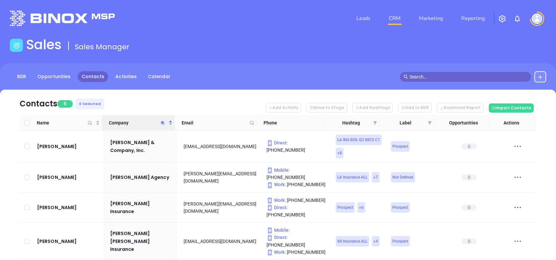
scroll to position [67, 0]
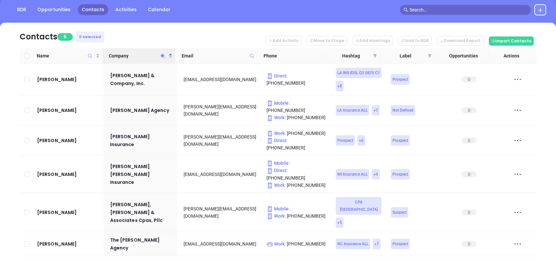
click at [121, 35] on nav "Contacts 6 0 Selected Add Activity Move to Stage Add Hashtags Add to BDR Downlo…" at bounding box center [278, 36] width 517 height 26
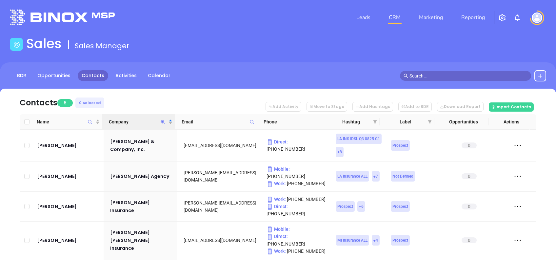
scroll to position [0, 0]
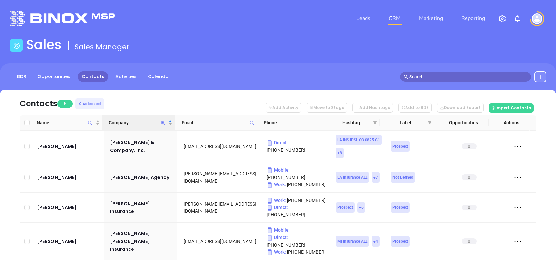
click at [163, 124] on icon "Company" at bounding box center [162, 122] width 5 height 5
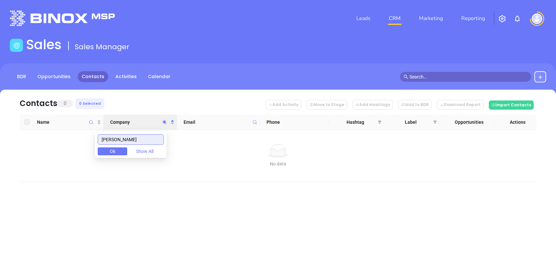
type input "paist"
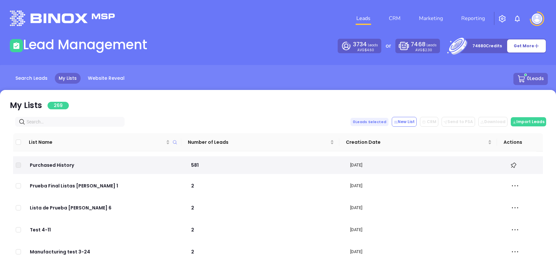
click at [68, 118] on input "text" at bounding box center [71, 121] width 89 height 7
paste input "paistnoe.com"
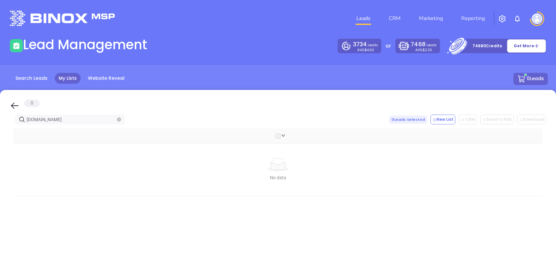
type input "paistnoe.com"
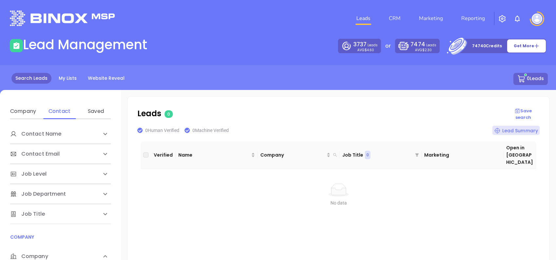
scroll to position [87, 0]
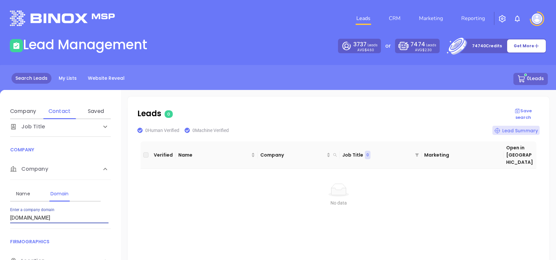
type input "[DOMAIN_NAME]"
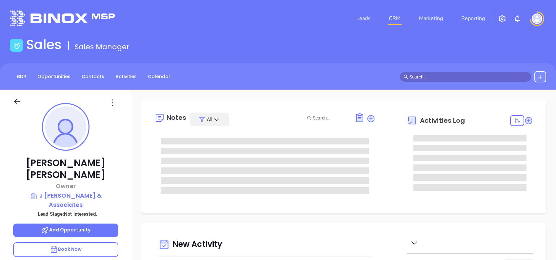
scroll to position [191, 0]
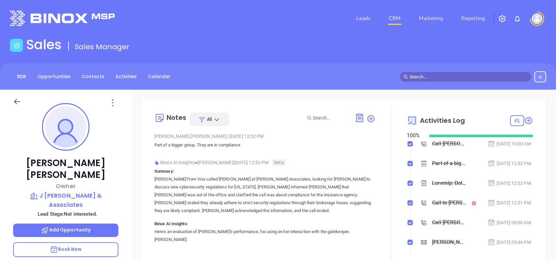
type input "[PERSON_NAME]"
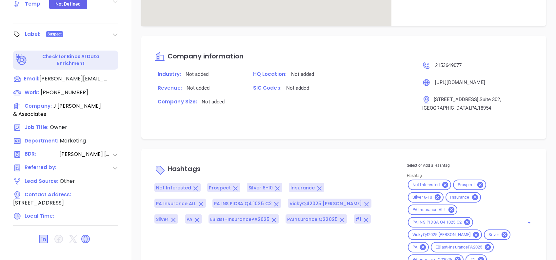
scroll to position [477, 0]
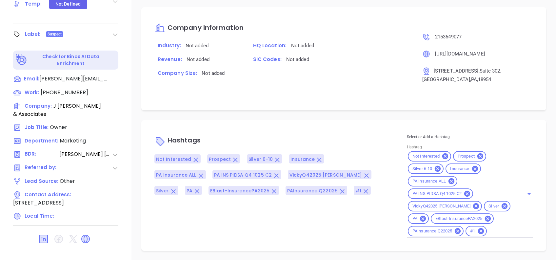
click at [502, 205] on icon at bounding box center [505, 206] width 6 height 6
click at [157, 78] on div "Company Size: Not added" at bounding box center [197, 76] width 95 height 14
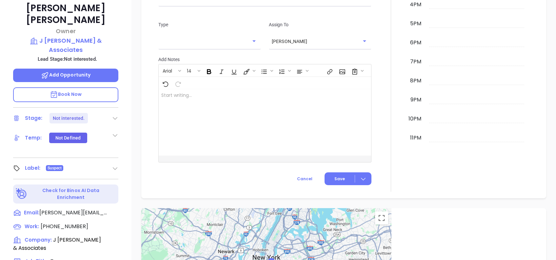
scroll to position [70, 0]
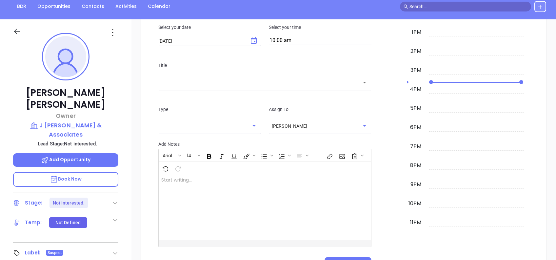
click at [111, 37] on icon at bounding box center [113, 32] width 10 height 10
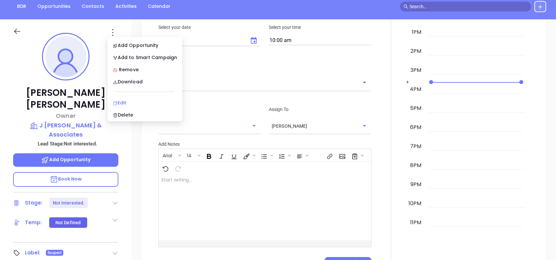
click at [163, 105] on div "Edit" at bounding box center [145, 102] width 64 height 7
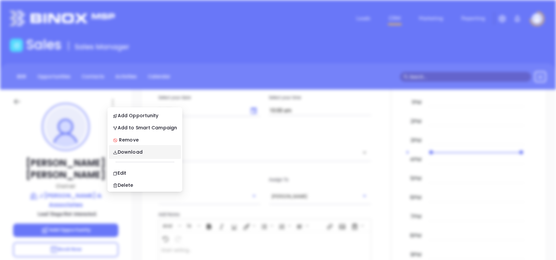
scroll to position [0, 0]
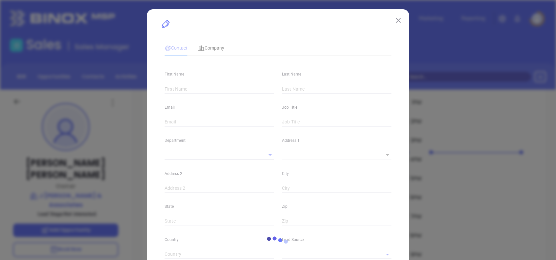
type input "John"
type input "Coyle"
type input "john@jcoyleassociates.com"
type input "Owner"
type input "1"
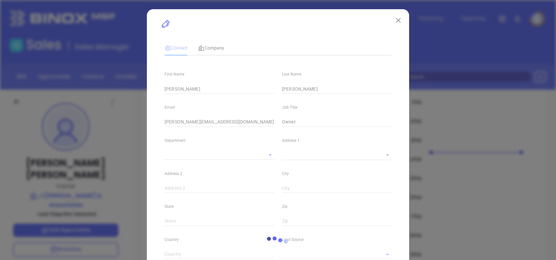
type input "www.linkedin.com/in/john-coyle-53028412"
type input "Marketing"
type input "Other"
type input "[PERSON_NAME]"
type input "Not interested."
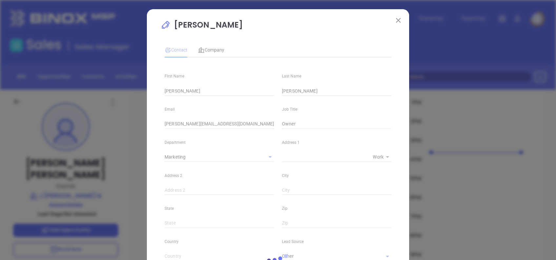
type input "(215) 364-9077"
type input "1"
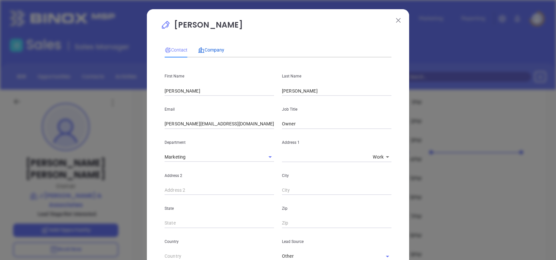
click at [214, 50] on span "Company" at bounding box center [211, 49] width 26 height 5
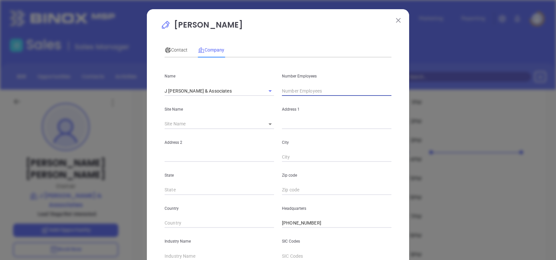
click at [285, 88] on input "text" at bounding box center [336, 91] width 109 height 10
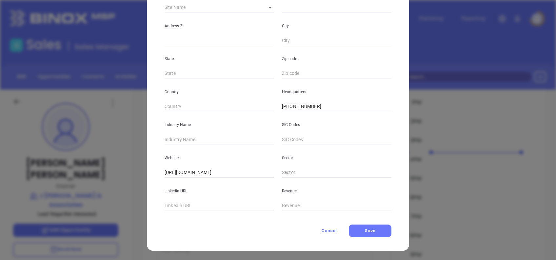
type input "6"
click at [187, 142] on input "text" at bounding box center [219, 139] width 109 height 10
type input "Insurance"
click at [374, 228] on button "Save" at bounding box center [370, 230] width 43 height 12
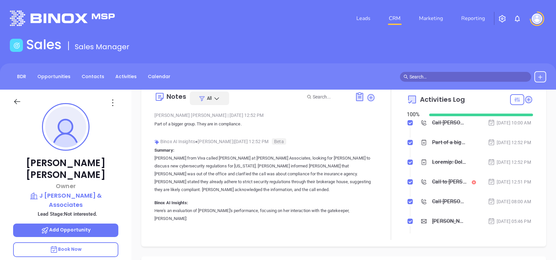
scroll to position [0, 0]
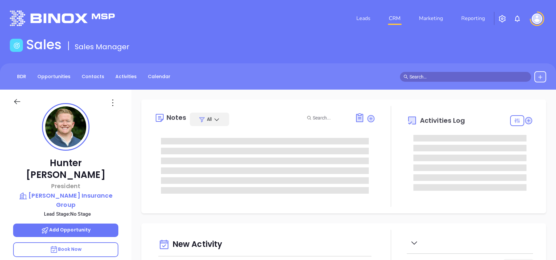
type input "[DATE]"
type input "[PERSON_NAME]"
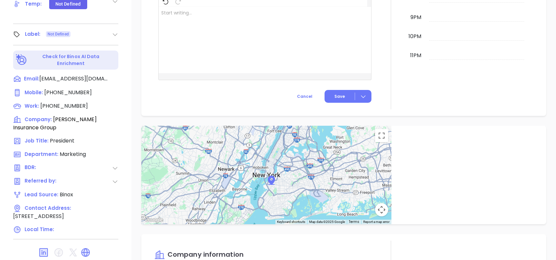
scroll to position [105, 0]
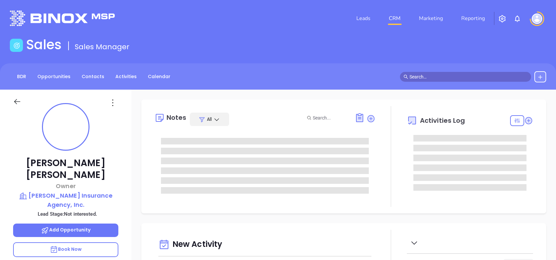
scroll to position [191, 0]
type input "[PERSON_NAME]"
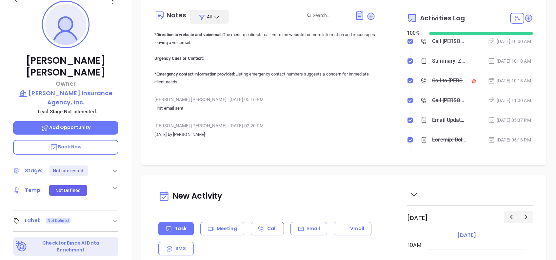
scroll to position [70, 0]
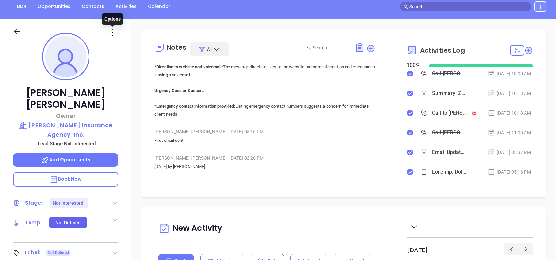
click at [113, 33] on icon at bounding box center [113, 32] width 10 height 10
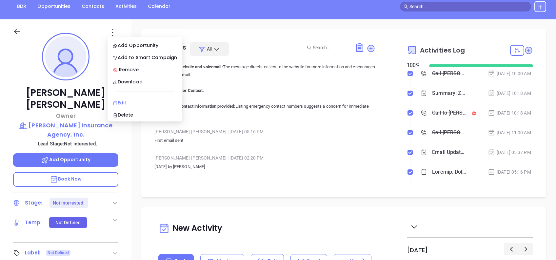
click at [140, 100] on div "Edit" at bounding box center [145, 102] width 64 height 7
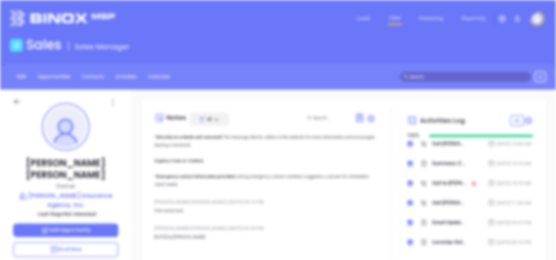
scroll to position [0, 0]
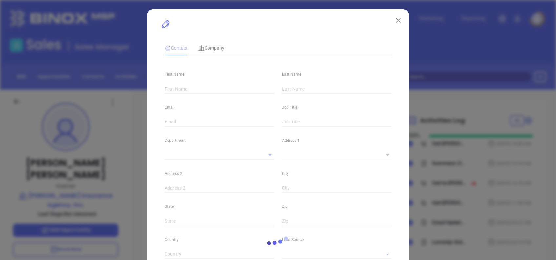
type input "[PERSON_NAME]"
type input "[EMAIL_ADDRESS][DOMAIN_NAME]"
type input "Owner"
type input "1"
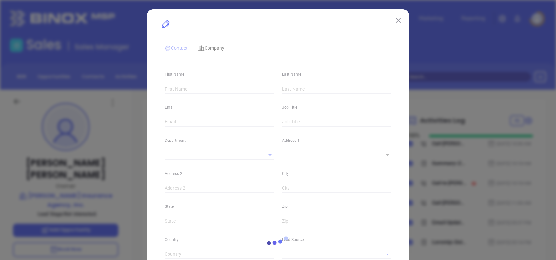
type input "[DOMAIN_NAME][URL][PERSON_NAME]"
type input "Marketing"
type input "Binox"
type input "[PERSON_NAME]"
type input "Not interested."
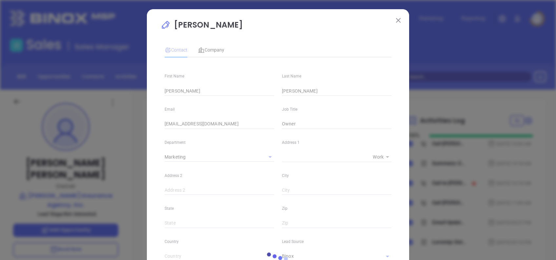
type input "1"
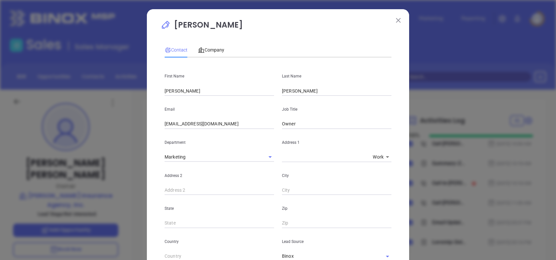
click at [396, 24] on button at bounding box center [398, 20] width 9 height 9
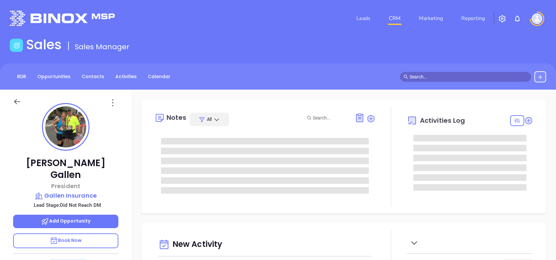
type input "[DATE]"
type input "[PERSON_NAME]"
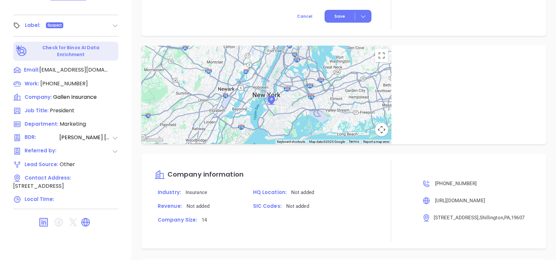
scroll to position [431, 0]
